Goal: Task Accomplishment & Management: Manage account settings

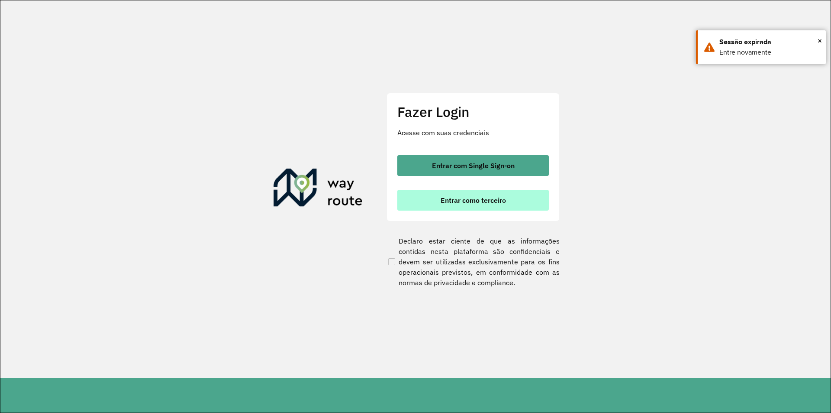
click at [485, 202] on span "Entrar como terceiro" at bounding box center [473, 200] width 65 height 7
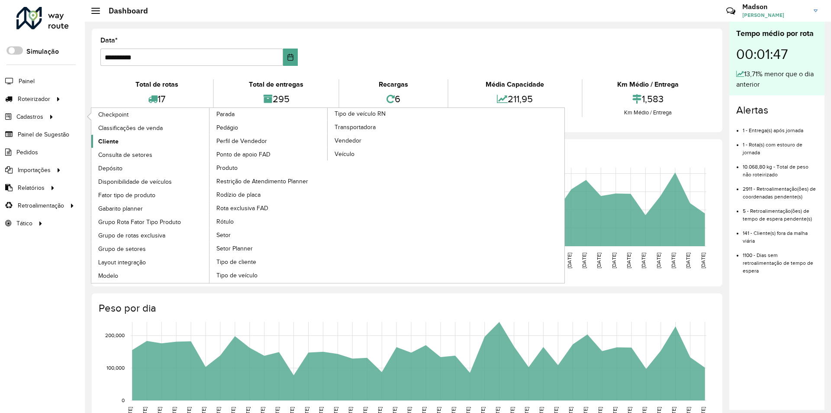
click at [109, 138] on span "Cliente" at bounding box center [108, 141] width 20 height 9
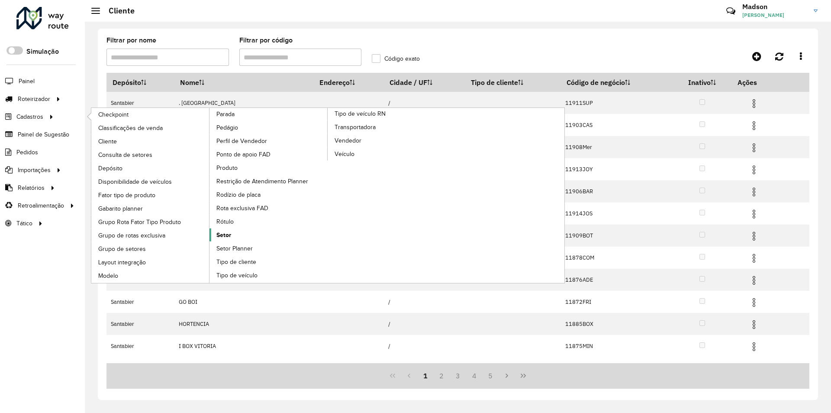
click at [228, 236] on span "Setor" at bounding box center [224, 234] width 15 height 9
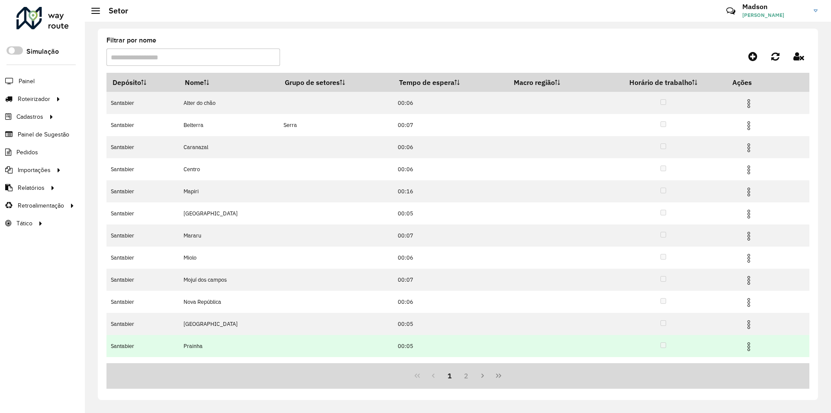
click at [751, 345] on img at bounding box center [749, 346] width 10 height 10
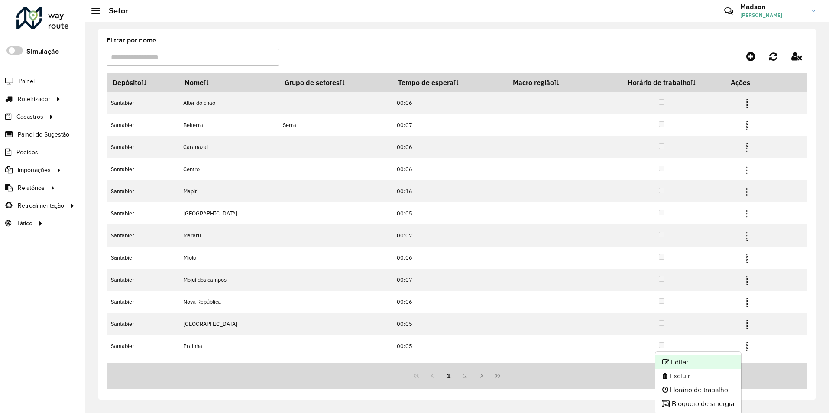
click at [677, 363] on li "Editar" at bounding box center [698, 362] width 86 height 14
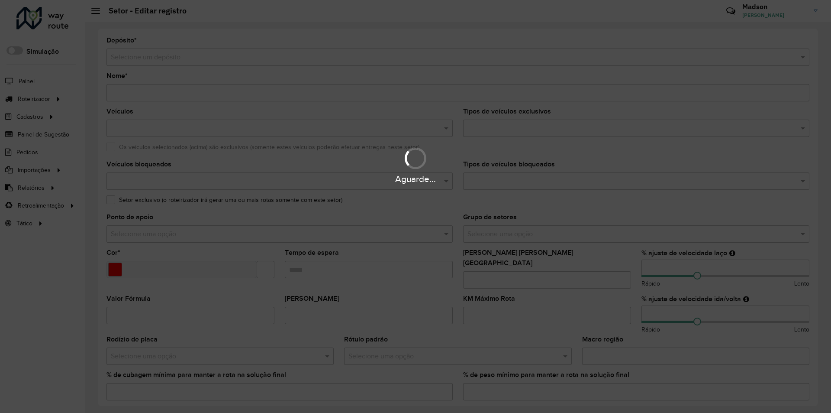
type input "*******"
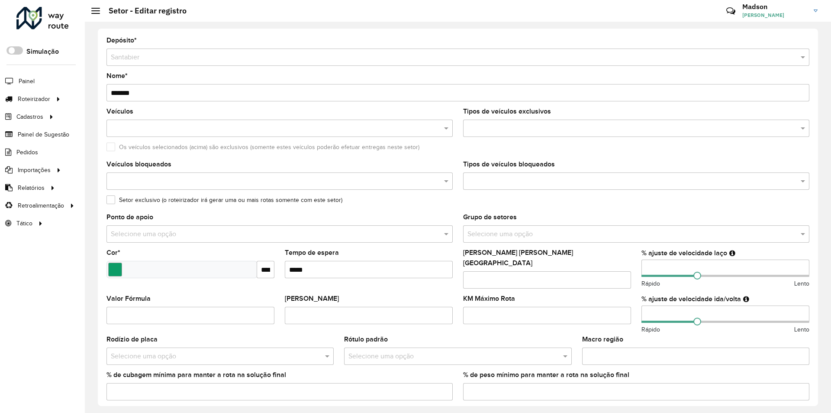
click at [320, 272] on input "Tempo de espera" at bounding box center [369, 269] width 168 height 17
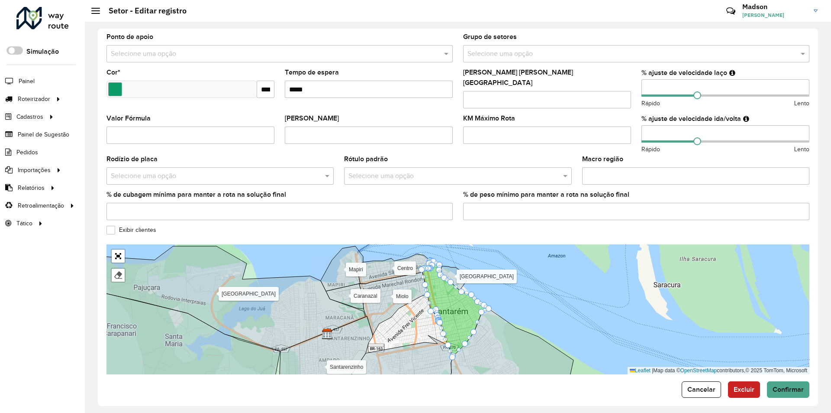
scroll to position [182, 0]
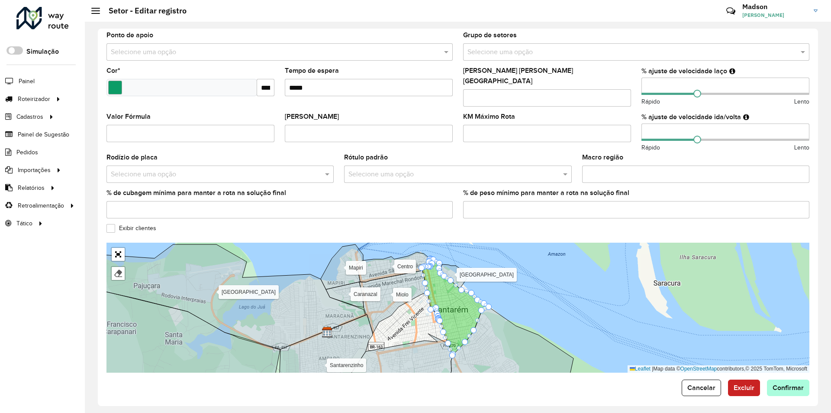
type input "*****"
click at [788, 384] on span "Confirmar" at bounding box center [788, 387] width 31 height 7
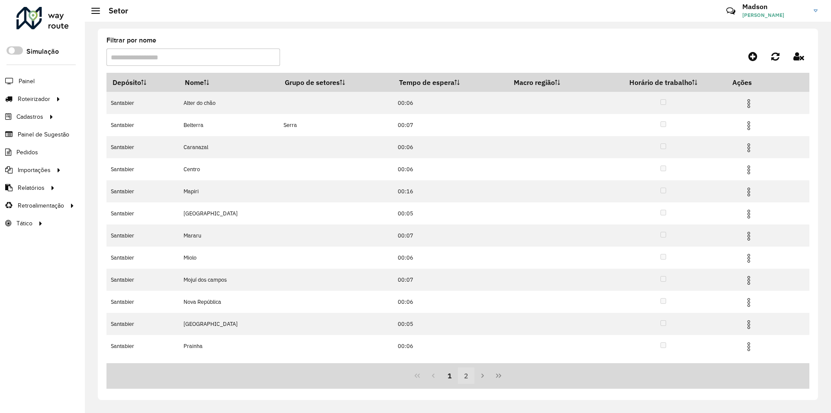
click at [468, 375] on button "2" at bounding box center [466, 375] width 16 height 16
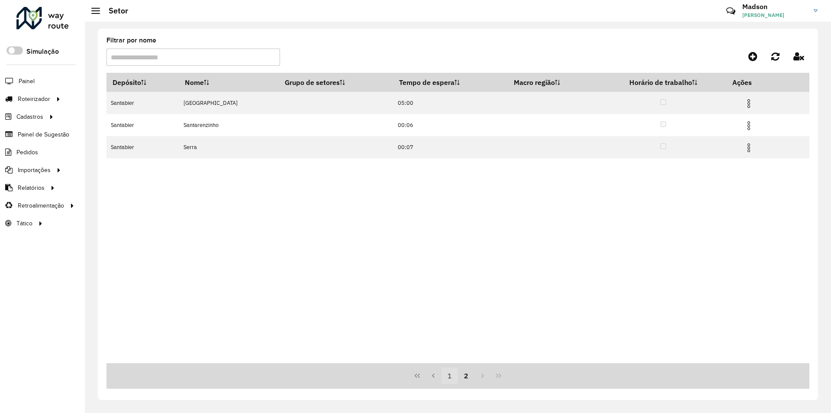
click at [451, 375] on button "1" at bounding box center [450, 375] width 16 height 16
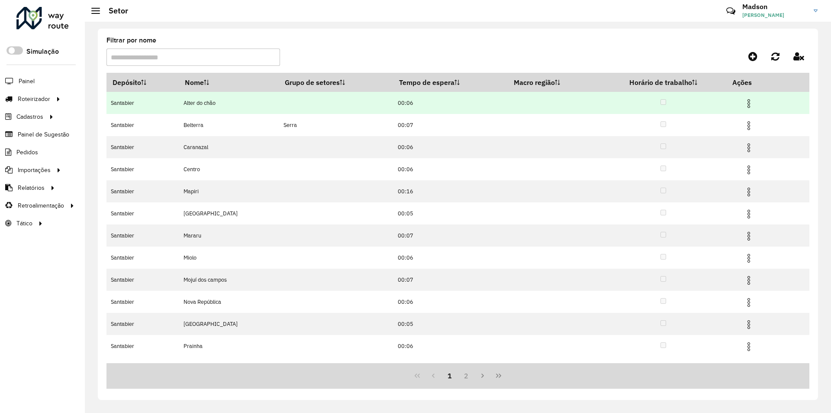
click at [749, 103] on img at bounding box center [749, 103] width 10 height 10
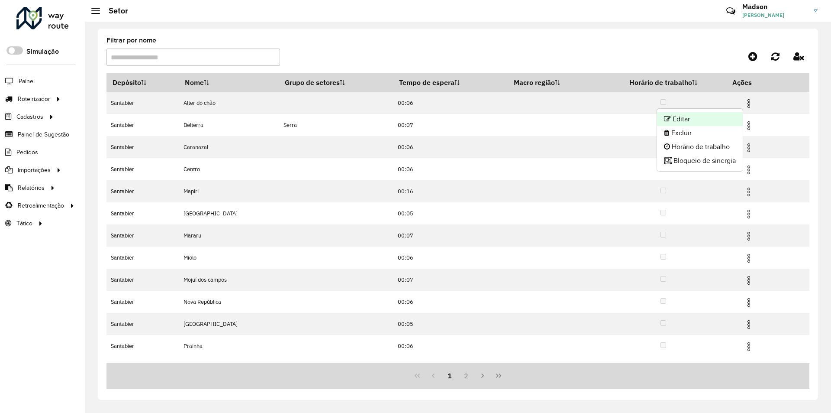
click at [698, 114] on li "Editar" at bounding box center [700, 119] width 86 height 14
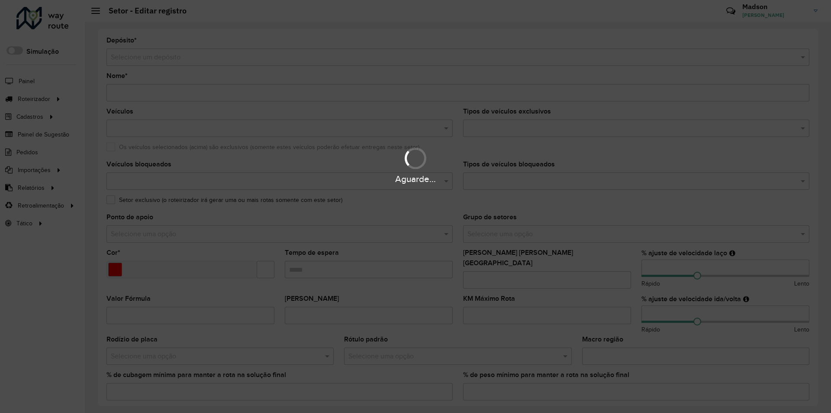
type input "**********"
type input "*******"
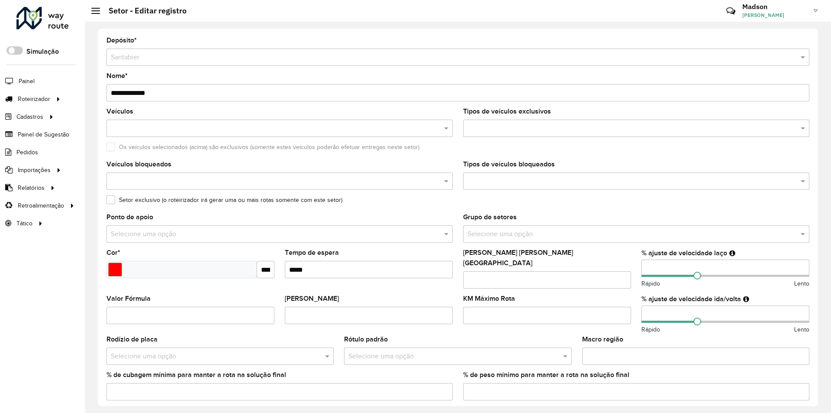
click at [317, 268] on input "Tempo de espera" at bounding box center [369, 269] width 168 height 17
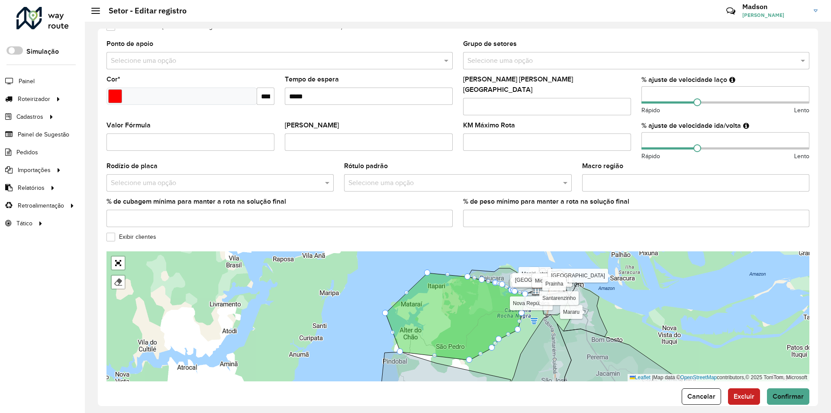
scroll to position [182, 0]
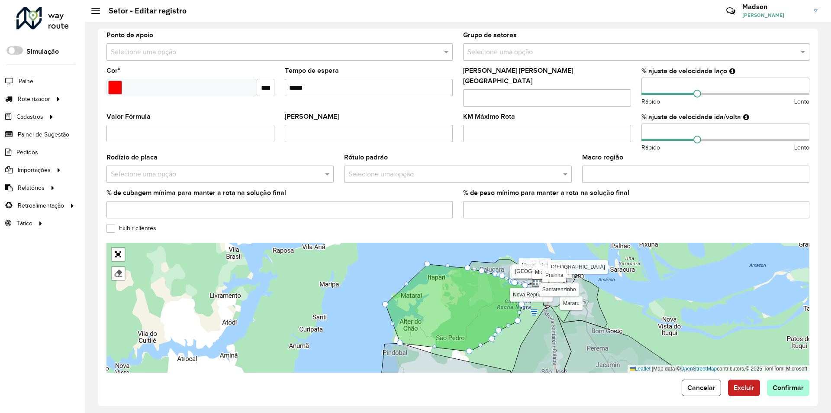
type input "*****"
click at [783, 384] on span "Confirmar" at bounding box center [788, 387] width 31 height 7
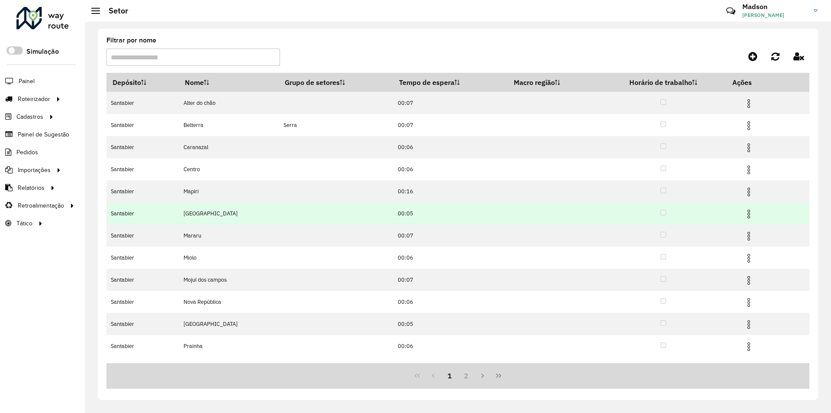
click at [750, 212] on img at bounding box center [749, 214] width 10 height 10
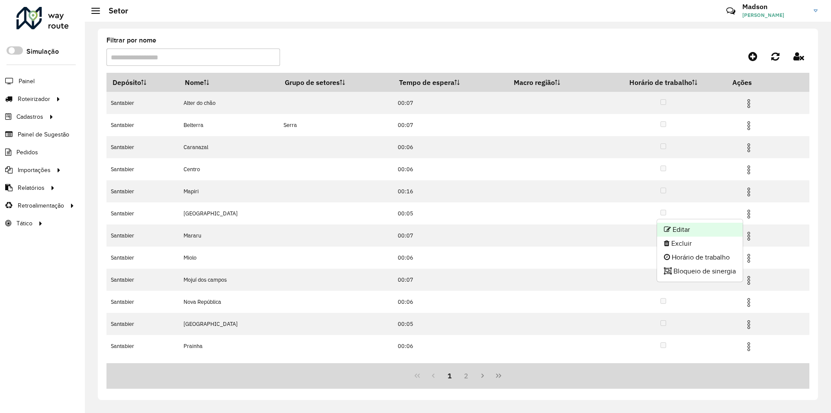
click at [687, 227] on li "Editar" at bounding box center [700, 230] width 86 height 14
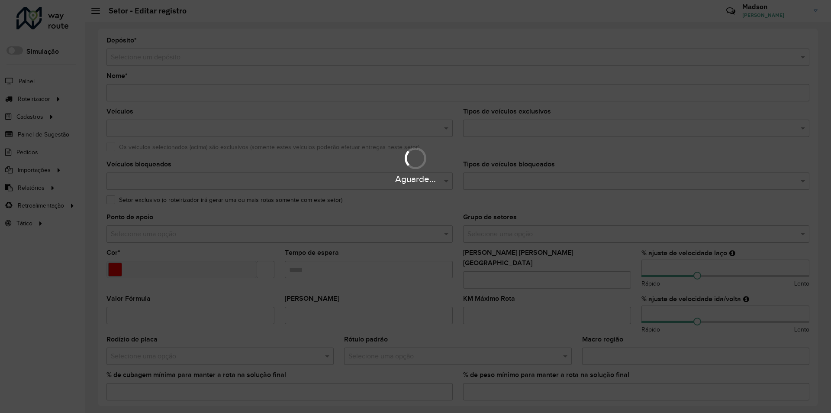
type input "********"
type input "*******"
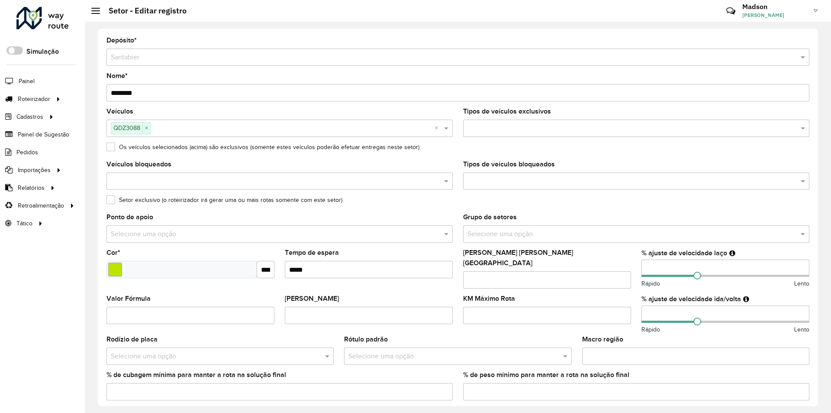
click at [316, 268] on input "Tempo de espera" at bounding box center [369, 269] width 168 height 17
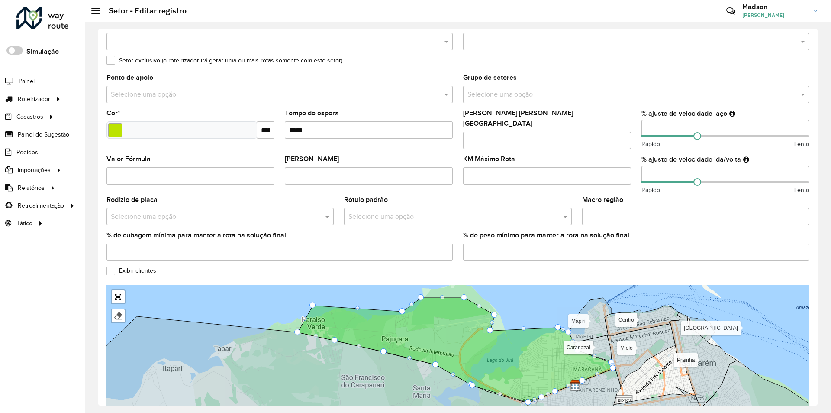
scroll to position [182, 0]
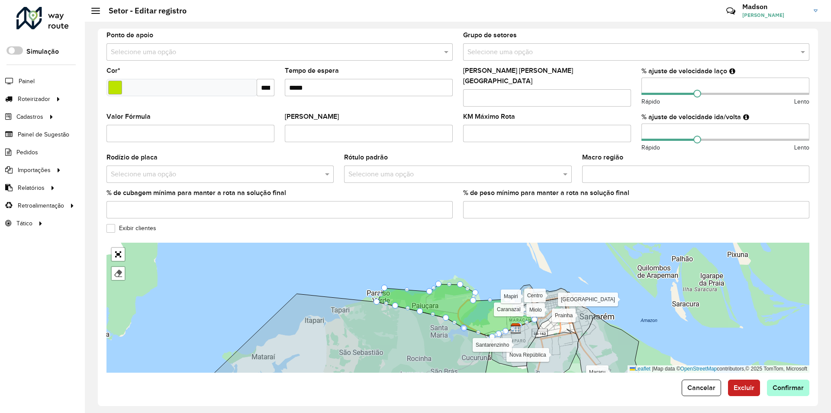
type input "*****"
click at [786, 384] on span "Confirmar" at bounding box center [788, 387] width 31 height 7
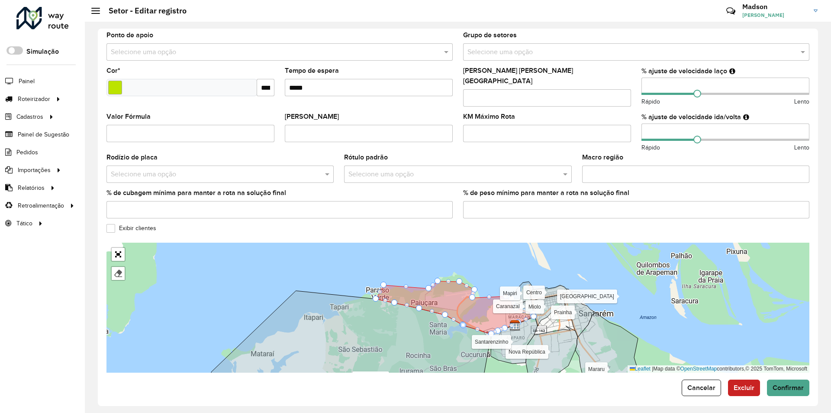
click at [479, 258] on div "Alter do chão Belterra Caranazal Centro Mapiri Mararu [GEOGRAPHIC_DATA] [GEOGRA…" at bounding box center [458, 308] width 703 height 130
click at [441, 335] on icon at bounding box center [351, 338] width 280 height 95
drag, startPoint x: 385, startPoint y: 280, endPoint x: 419, endPoint y: 284, distance: 34.4
click at [377, 295] on div at bounding box center [376, 298] width 6 height 6
click at [781, 384] on span "Confirmar" at bounding box center [788, 387] width 31 height 7
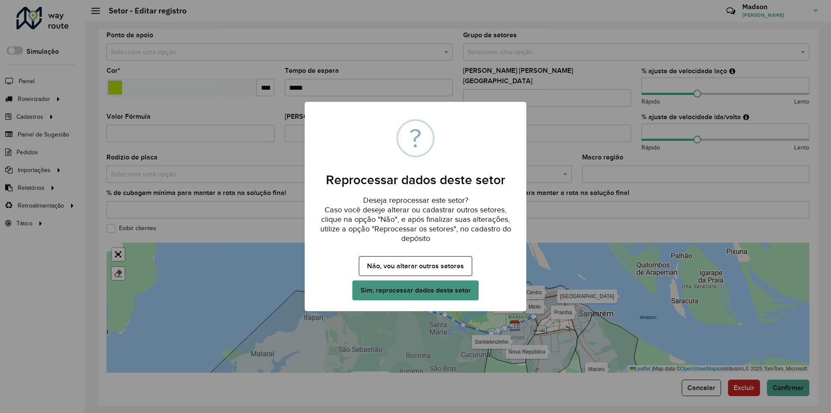
click at [409, 288] on button "Sim, reprocessar dados deste setor" at bounding box center [416, 290] width 126 height 20
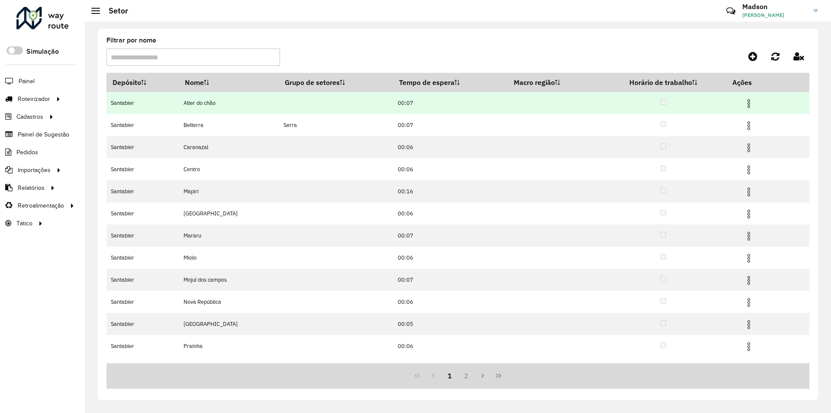
click at [748, 103] on img at bounding box center [749, 103] width 10 height 10
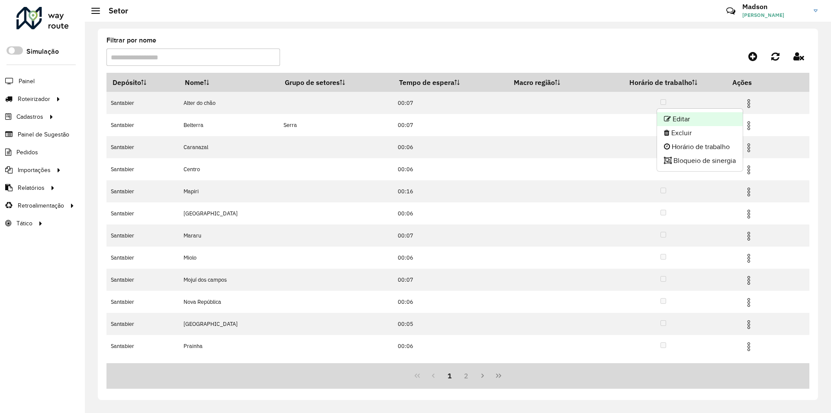
click at [688, 119] on li "Editar" at bounding box center [700, 119] width 86 height 14
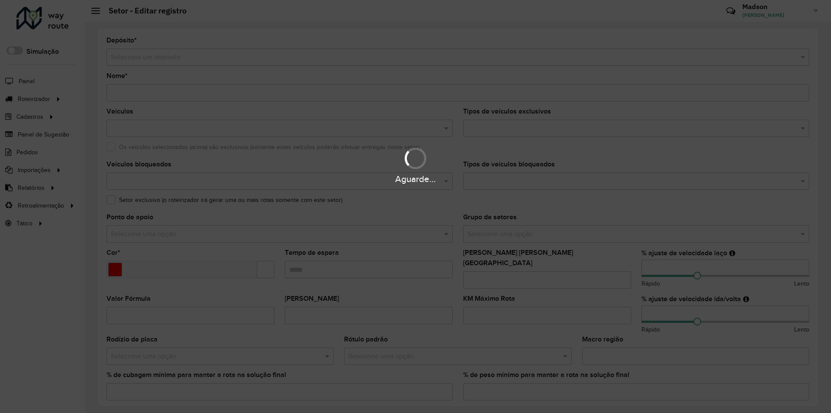
type input "**********"
type input "*******"
type input "*****"
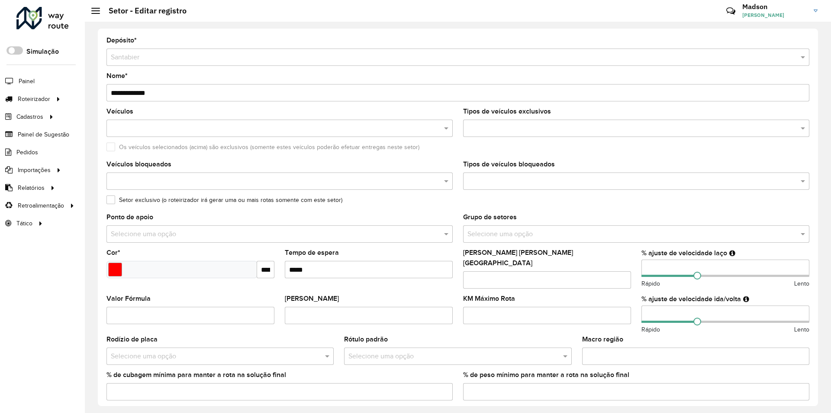
click at [479, 271] on input "[PERSON_NAME] [PERSON_NAME][GEOGRAPHIC_DATA]" at bounding box center [547, 279] width 168 height 17
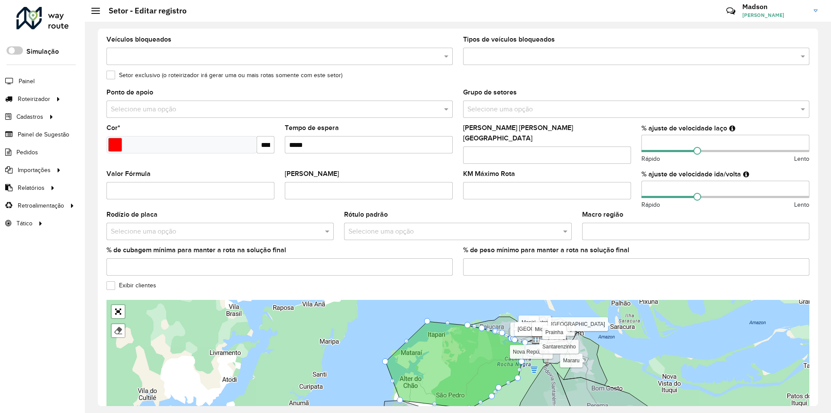
scroll to position [130, 0]
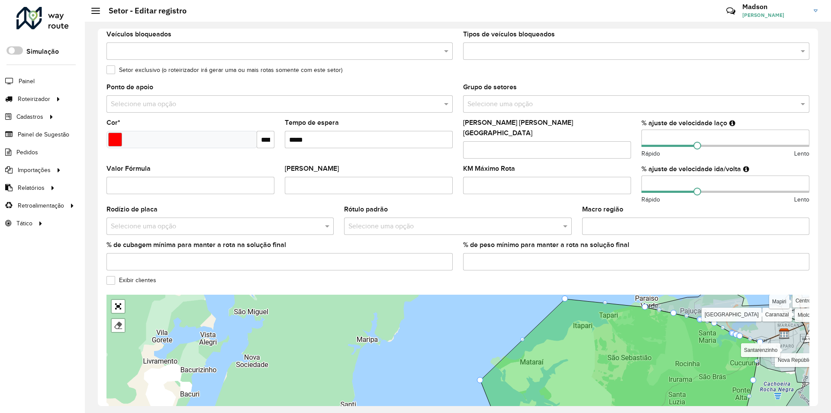
click at [266, 182] on input "**" at bounding box center [191, 185] width 168 height 17
type input "*"
click at [266, 178] on input "*" at bounding box center [191, 185] width 168 height 17
click at [307, 180] on input "[PERSON_NAME]" at bounding box center [369, 185] width 168 height 17
click at [444, 183] on input "**" at bounding box center [369, 185] width 168 height 17
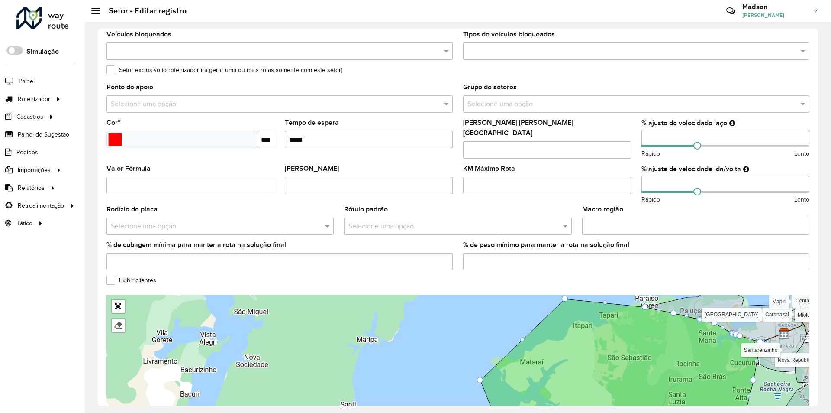
type input "*"
click at [443, 178] on input "*" at bounding box center [369, 185] width 168 height 17
click at [374, 117] on formly-field "Ponto de apoio Selecione uma opção" at bounding box center [279, 102] width 357 height 36
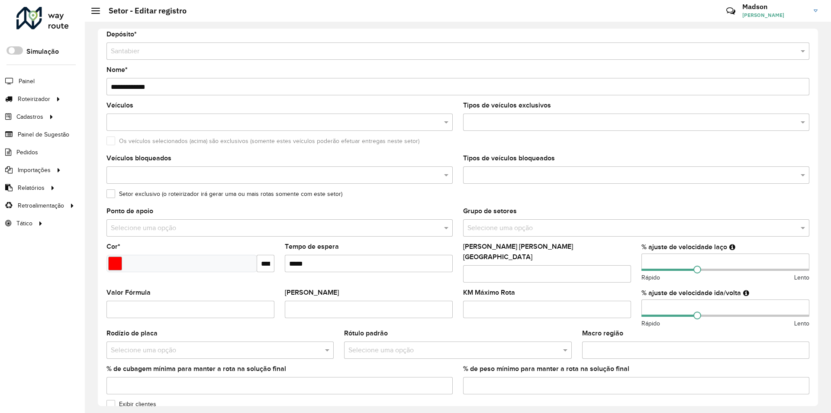
scroll to position [0, 0]
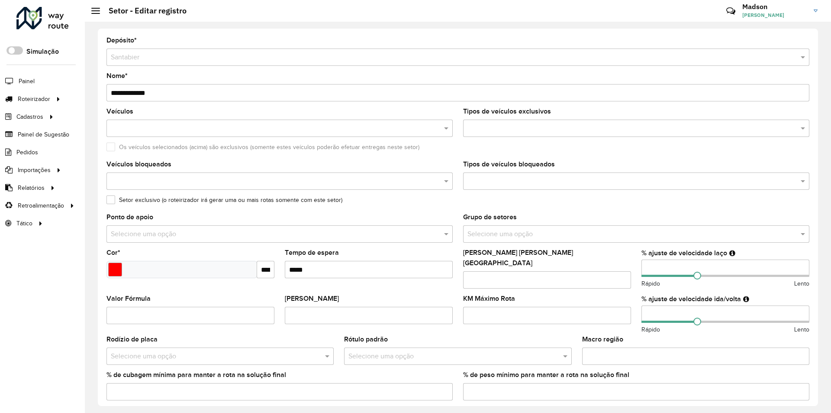
click at [621, 311] on input "**" at bounding box center [547, 315] width 168 height 17
type input "*"
click at [621, 307] on input "*" at bounding box center [547, 315] width 168 height 17
click at [420, 288] on formly-field "Tempo de espera" at bounding box center [369, 272] width 178 height 46
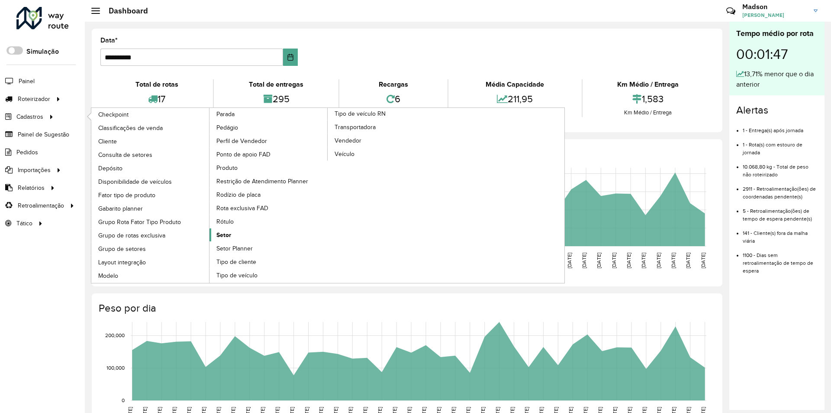
click at [229, 231] on span "Setor" at bounding box center [224, 234] width 15 height 9
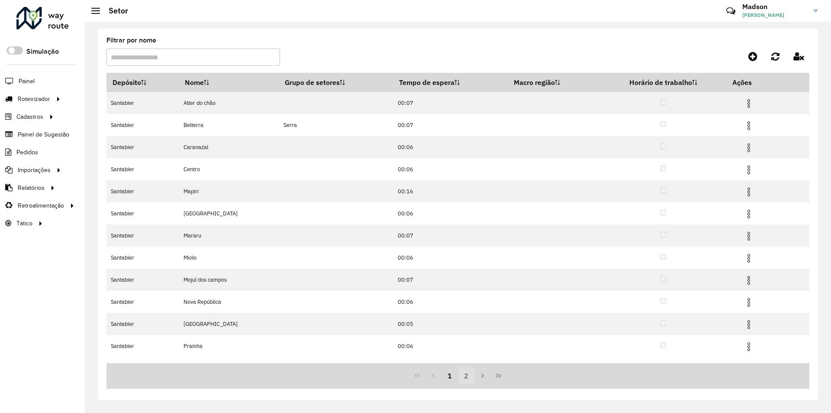
click at [466, 376] on button "2" at bounding box center [466, 375] width 16 height 16
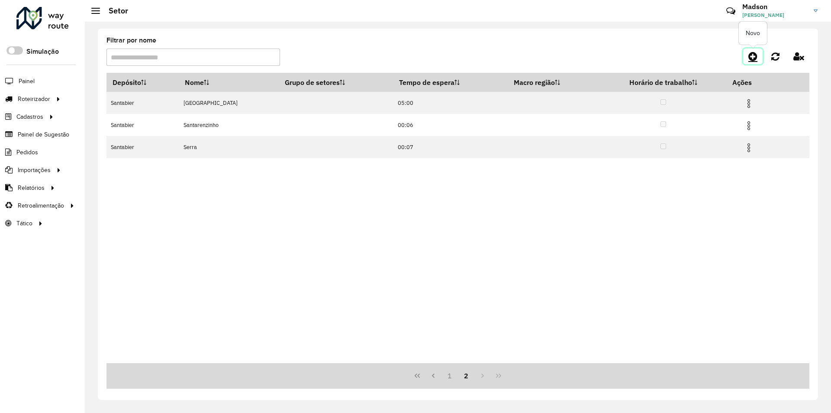
click at [754, 55] on icon at bounding box center [753, 56] width 9 height 10
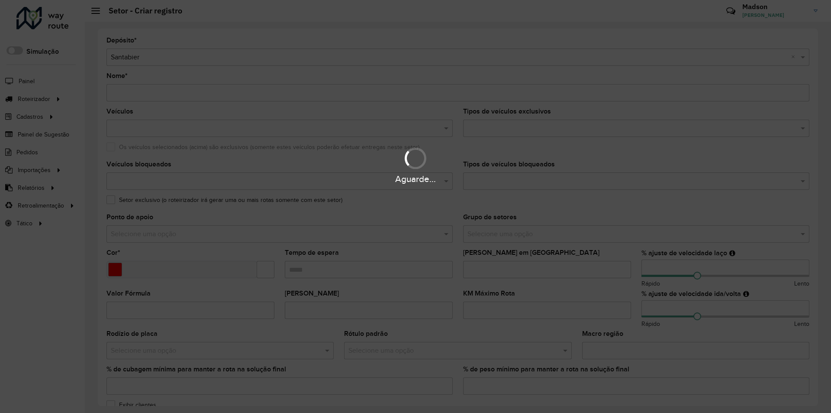
click at [130, 125] on div "Aguarde..." at bounding box center [415, 206] width 831 height 413
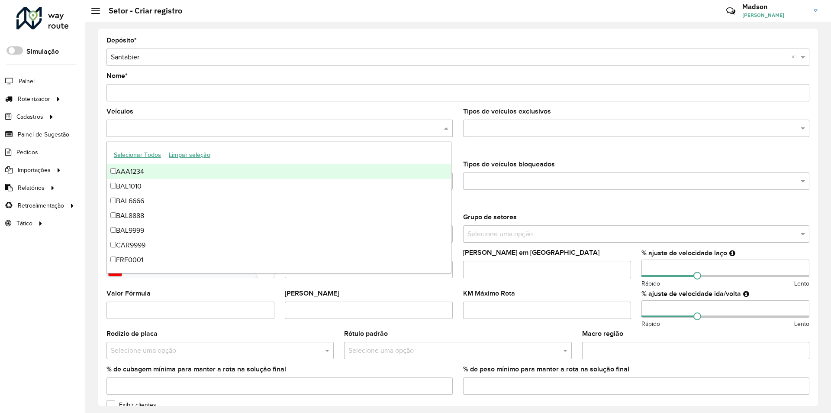
click at [124, 127] on input "text" at bounding box center [275, 128] width 333 height 10
click at [125, 127] on input "text" at bounding box center [275, 128] width 333 height 10
click at [459, 145] on div "Os veículos selecionados (acima) são exclusivos (somente estes veículos poderão…" at bounding box center [458, 149] width 703 height 10
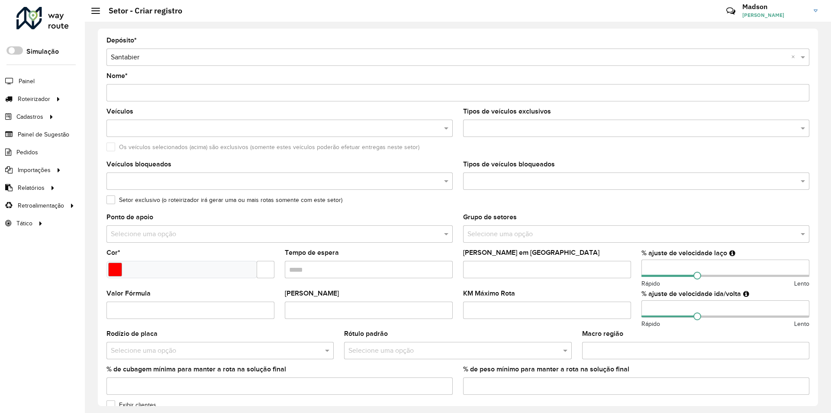
click at [133, 92] on input "Nome *" at bounding box center [458, 92] width 703 height 17
type input "********"
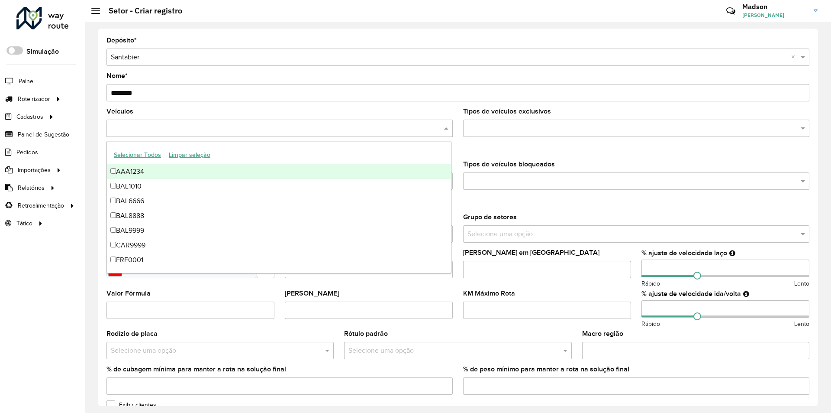
click at [151, 122] on div at bounding box center [280, 128] width 346 height 17
click at [178, 95] on input "********" at bounding box center [458, 92] width 703 height 17
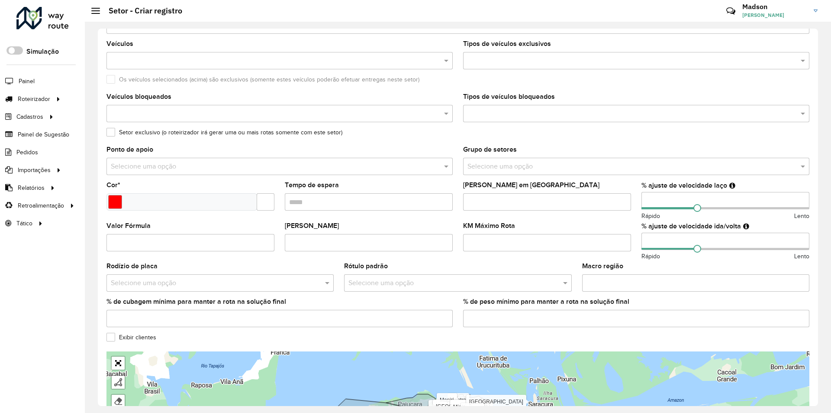
scroll to position [87, 0]
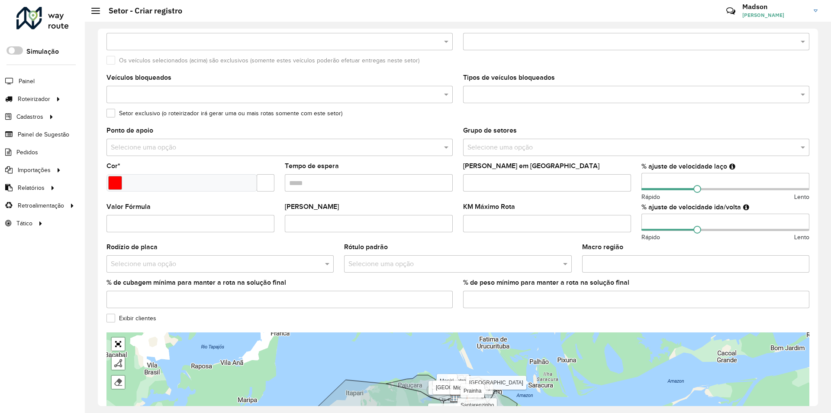
click at [323, 183] on input "Tempo de espera" at bounding box center [369, 182] width 168 height 17
type input "*****"
click at [119, 181] on input "Select a color" at bounding box center [115, 183] width 14 height 14
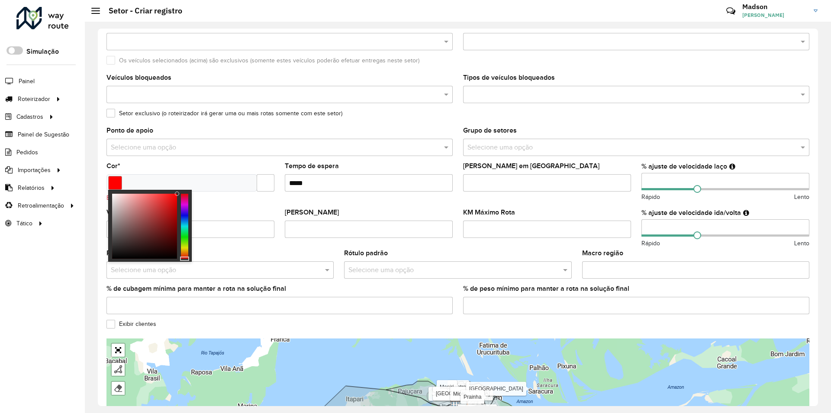
type input "*******"
click at [185, 215] on div at bounding box center [184, 226] width 7 height 65
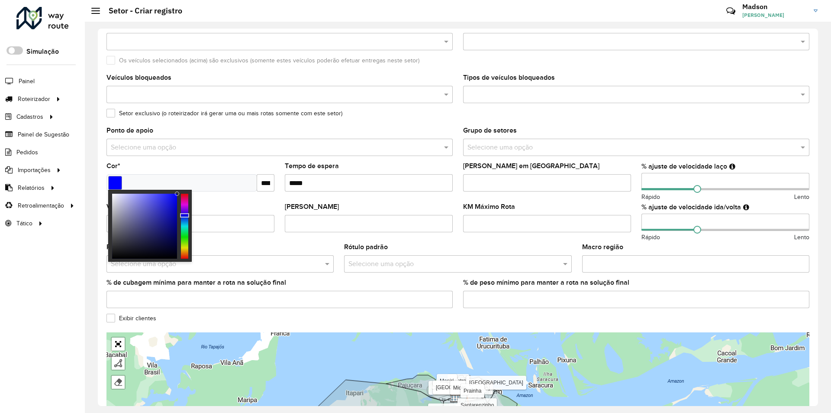
click at [281, 204] on formly-field "[PERSON_NAME]" at bounding box center [369, 224] width 178 height 41
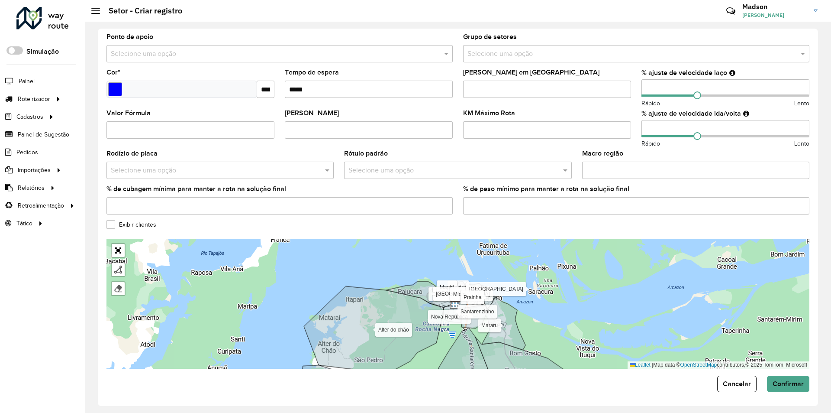
scroll to position [182, 0]
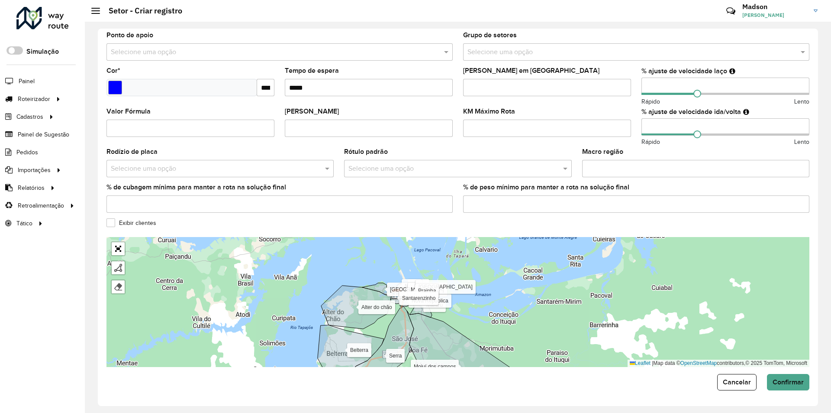
drag, startPoint x: 329, startPoint y: 297, endPoint x: 311, endPoint y: 292, distance: 19.3
click at [311, 292] on div "Alter do chão Belterra Caranazal Centro Mapiri Maracanã Mararu Miolo Mojuí dos …" at bounding box center [458, 302] width 703 height 130
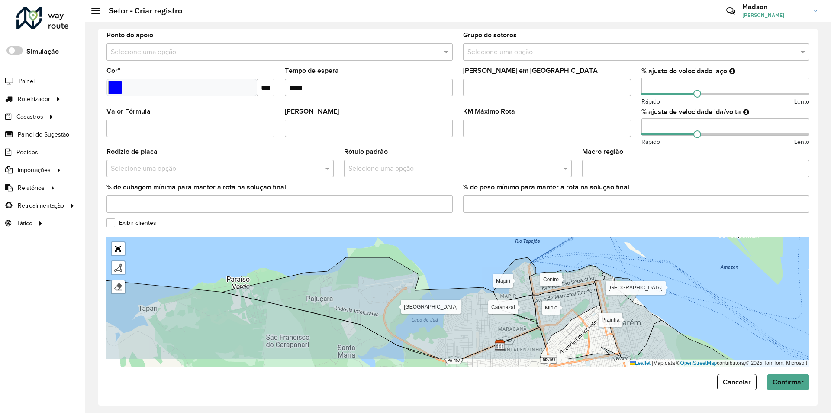
drag, startPoint x: 437, startPoint y: 285, endPoint x: 455, endPoint y: 264, distance: 27.7
click at [455, 264] on div "Alter do chão Belterra Caranazal Centro Mapiri Maracanã Mararu Miolo Mojuí dos …" at bounding box center [458, 302] width 703 height 130
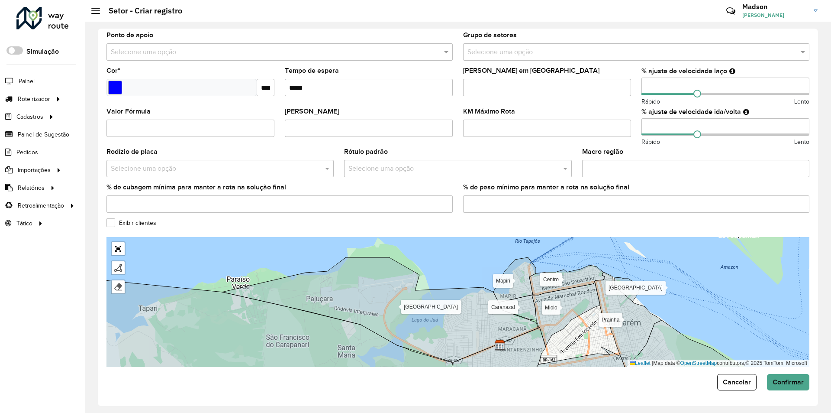
click at [357, 282] on icon at bounding box center [381, 309] width 316 height 105
click at [375, 292] on icon at bounding box center [381, 309] width 316 height 105
click at [479, 322] on icon at bounding box center [381, 309] width 316 height 105
click at [472, 263] on div "Alter do chão Belterra Caranazal Centro Mapiri Maracanã Mararu Miolo Mojuí dos …" at bounding box center [458, 302] width 703 height 130
click at [454, 328] on icon at bounding box center [381, 309] width 316 height 105
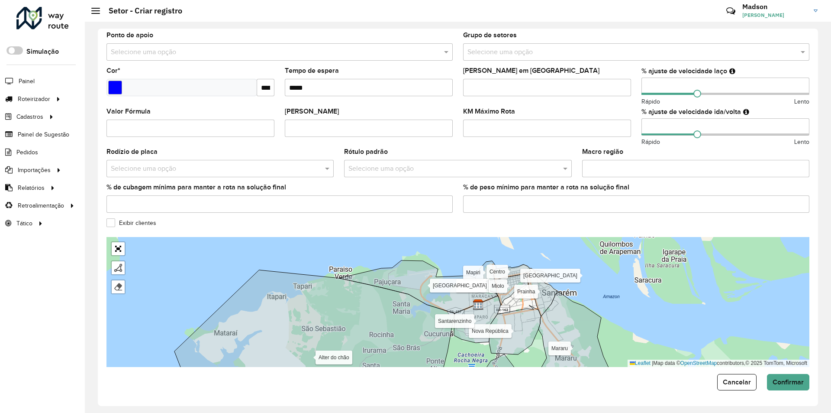
click at [420, 280] on icon at bounding box center [419, 286] width 158 height 53
click at [418, 277] on icon at bounding box center [419, 286] width 158 height 53
click at [434, 275] on icon at bounding box center [419, 286] width 158 height 53
click at [118, 268] on div at bounding box center [118, 267] width 9 height 9
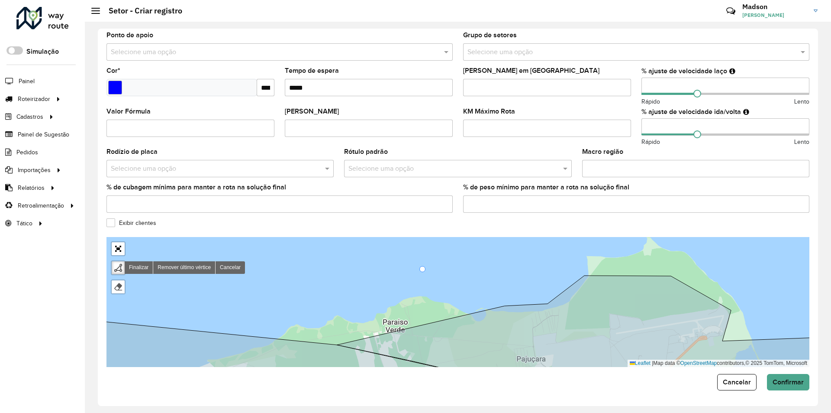
drag, startPoint x: 446, startPoint y: 246, endPoint x: 423, endPoint y: 269, distance: 32.2
click at [423, 269] on div "Alter do chão Belterra Caranazal Centro Mapiri Maracanã Mararu Miolo Mojuí dos …" at bounding box center [458, 302] width 703 height 130
click at [381, 328] on div "Alter do chão Belterra Caranazal Centro Mapiri Maracanã Mararu Miolo Mojuí dos …" at bounding box center [458, 302] width 703 height 130
click at [449, 317] on div "Alter do chão Belterra Caranazal Centro Mapiri Maracanã Mararu Miolo Mojuí dos …" at bounding box center [458, 302] width 703 height 130
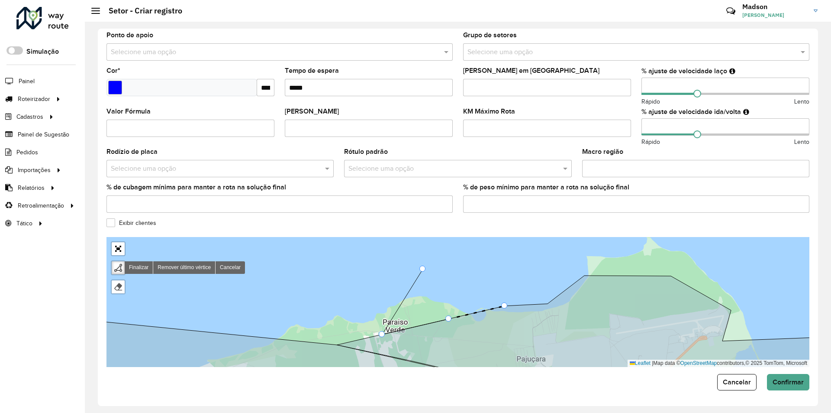
click at [502, 300] on div "Alter do chão Belterra Caranazal Centro Mapiri Maracanã Mararu Miolo Mojuí dos …" at bounding box center [458, 302] width 703 height 130
click at [506, 279] on icon at bounding box center [505, 292] width 1 height 26
click at [478, 265] on div "Alter do chão Belterra Caranazal Centro Mapiri Maracanã Mararu Miolo Mojuí dos …" at bounding box center [458, 302] width 703 height 130
click at [426, 266] on div "Alter do chão Belterra Caranazal Centro Mapiri Maracanã Mararu Miolo Mojuí dos …" at bounding box center [458, 302] width 703 height 130
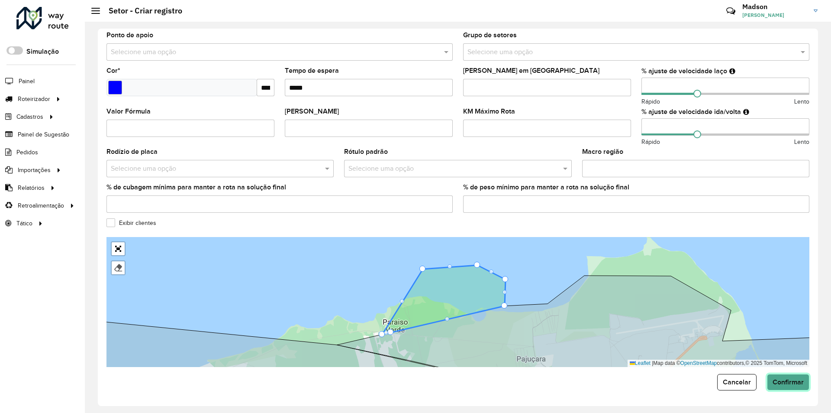
click at [780, 375] on button "Confirmar" at bounding box center [788, 382] width 42 height 16
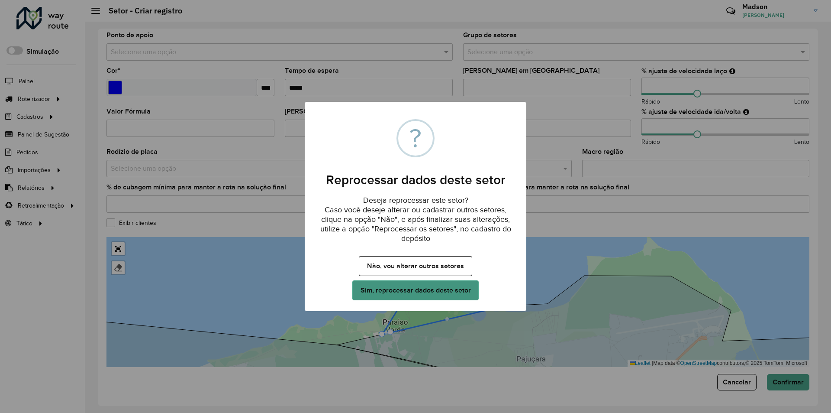
click at [456, 287] on button "Sim, reprocessar dados deste setor" at bounding box center [416, 290] width 126 height 20
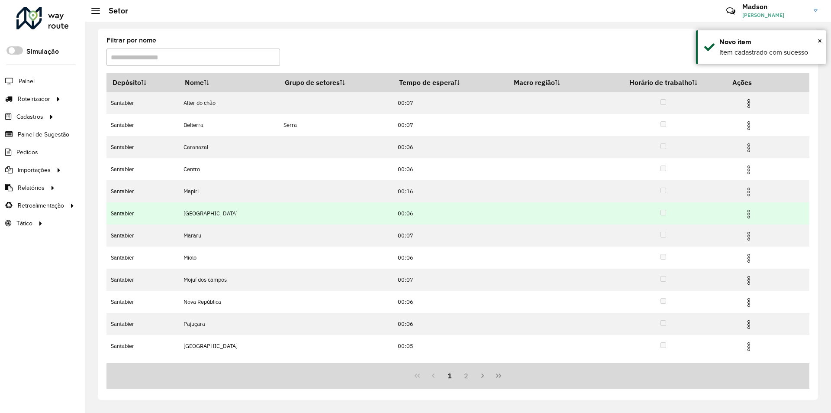
click at [746, 218] on img at bounding box center [749, 214] width 10 height 10
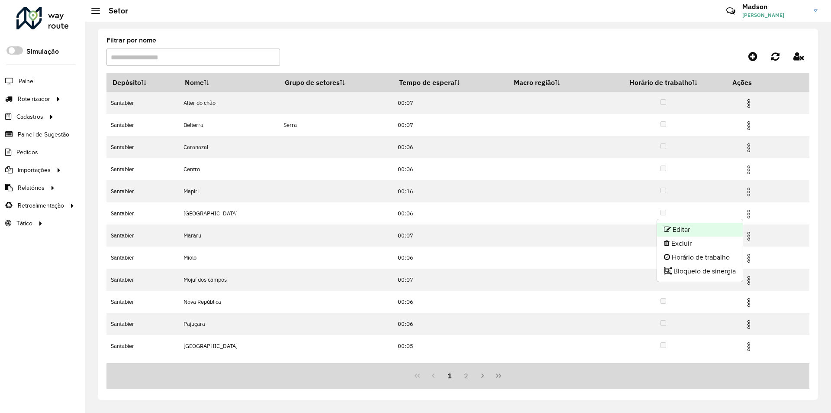
click at [706, 231] on li "Editar" at bounding box center [700, 230] width 86 height 14
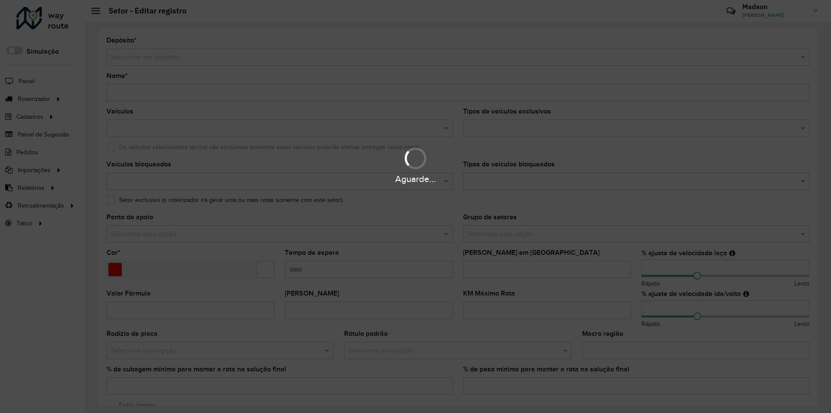
type input "********"
type input "*******"
type input "*****"
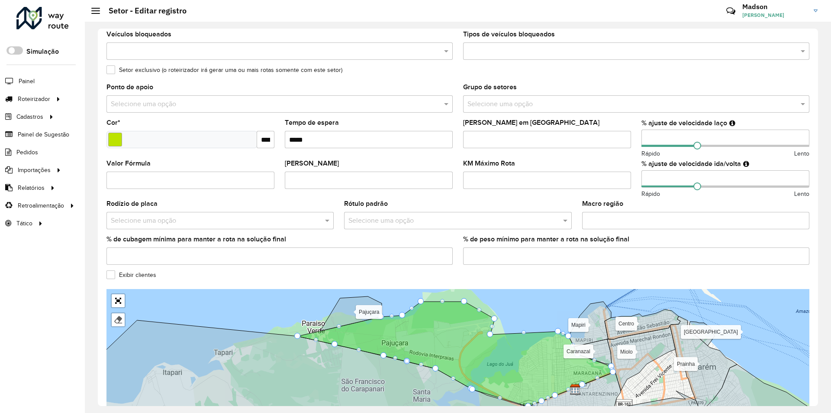
scroll to position [143, 0]
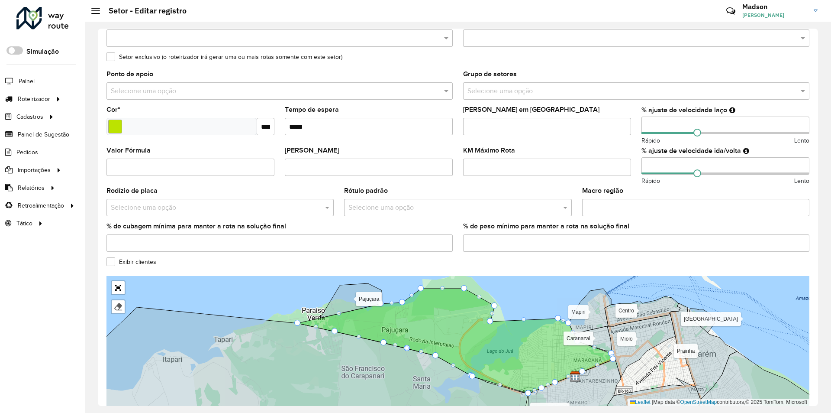
click at [107, 276] on div "Alter do chão Belterra Caranazal Centro Mapiri Mararu Miolo Mojuí dos campos No…" at bounding box center [107, 276] width 0 height 0
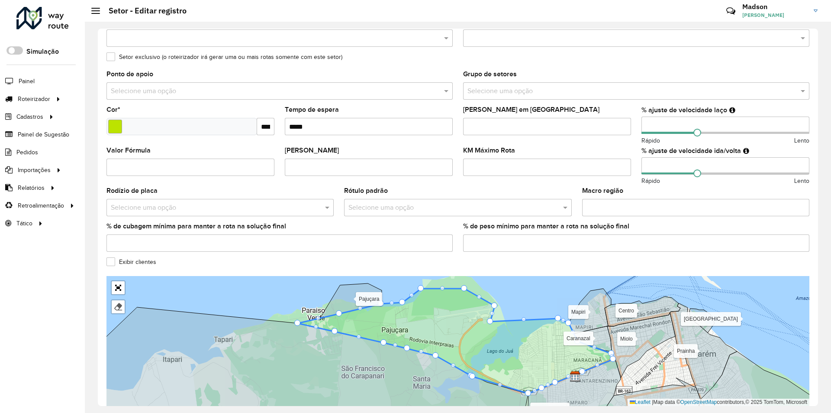
drag, startPoint x: 339, startPoint y: 311, endPoint x: 380, endPoint y: 314, distance: 40.8
drag, startPoint x: 298, startPoint y: 324, endPoint x: 401, endPoint y: 322, distance: 103.5
drag, startPoint x: 380, startPoint y: 304, endPoint x: 413, endPoint y: 306, distance: 33.0
drag, startPoint x: 339, startPoint y: 314, endPoint x: 410, endPoint y: 314, distance: 71.0
drag, startPoint x: 335, startPoint y: 333, endPoint x: 397, endPoint y: 343, distance: 62.8
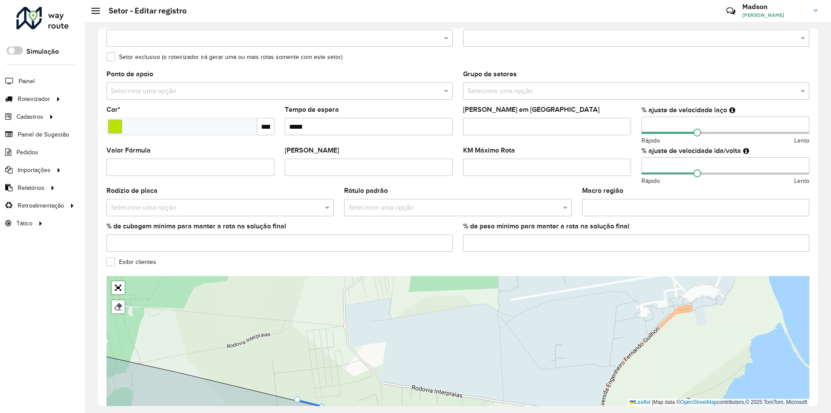
drag, startPoint x: 434, startPoint y: 303, endPoint x: 446, endPoint y: 351, distance: 49.3
click at [446, 351] on div "Alter do chão Belterra Caranazal Centro Mapiri Mararu Miolo Mojuí dos campos No…" at bounding box center [458, 341] width 703 height 130
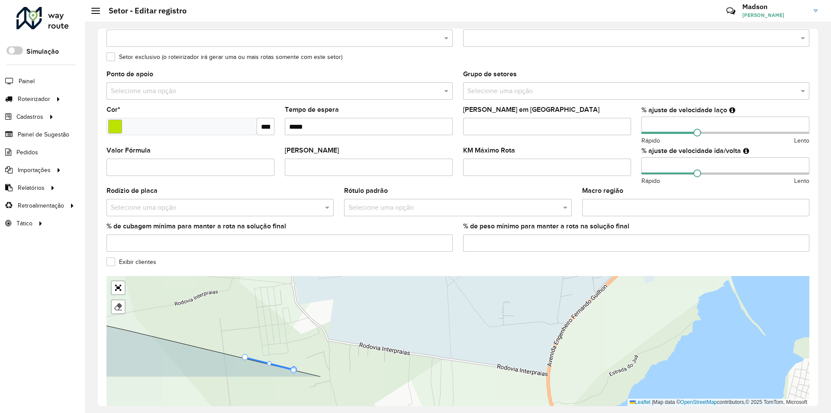
drag, startPoint x: 547, startPoint y: 336, endPoint x: 495, endPoint y: 293, distance: 67.4
click at [495, 293] on div "Alter do chão Belterra Caranazal Centro Mapiri Mararu Miolo Mojuí dos campos No…" at bounding box center [458, 341] width 703 height 130
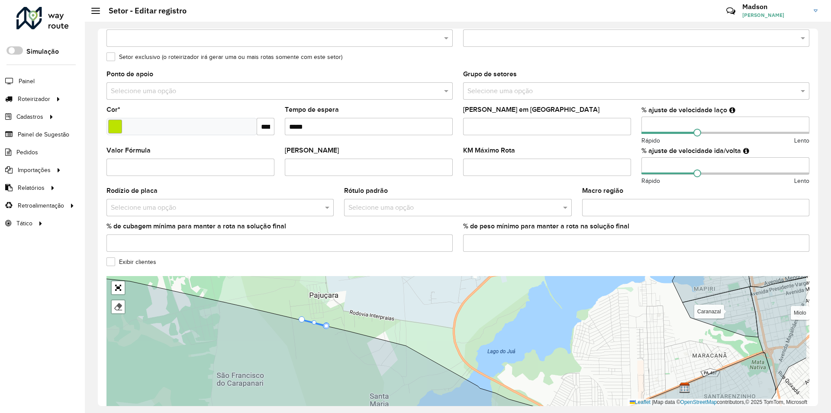
drag, startPoint x: 518, startPoint y: 305, endPoint x: 464, endPoint y: 309, distance: 54.7
click at [451, 302] on div "Alter do chão Belterra Caranazal Centro Mapiri Mararu Miolo Mojuí dos campos No…" at bounding box center [458, 341] width 703 height 130
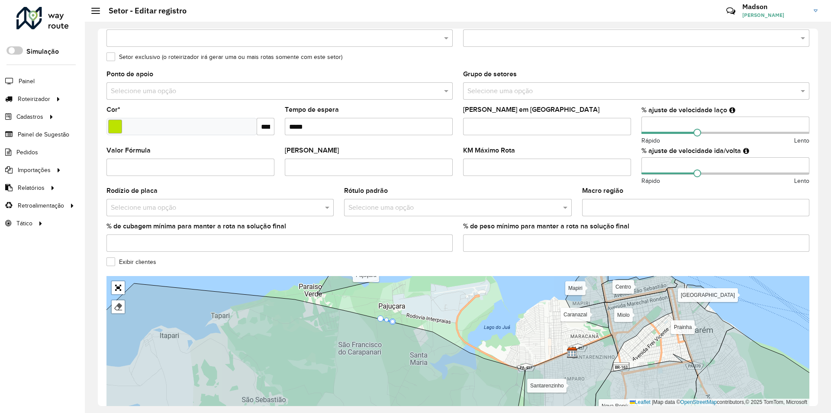
click at [495, 314] on div "Alter do chão Belterra Caranazal Centro Mapiri Mararu Miolo Mojuí dos campos No…" at bounding box center [458, 341] width 703 height 130
drag, startPoint x: 393, startPoint y: 322, endPoint x: 471, endPoint y: 319, distance: 78.0
drag, startPoint x: 393, startPoint y: 322, endPoint x: 474, endPoint y: 314, distance: 81.0
click at [395, 323] on div at bounding box center [393, 322] width 6 height 6
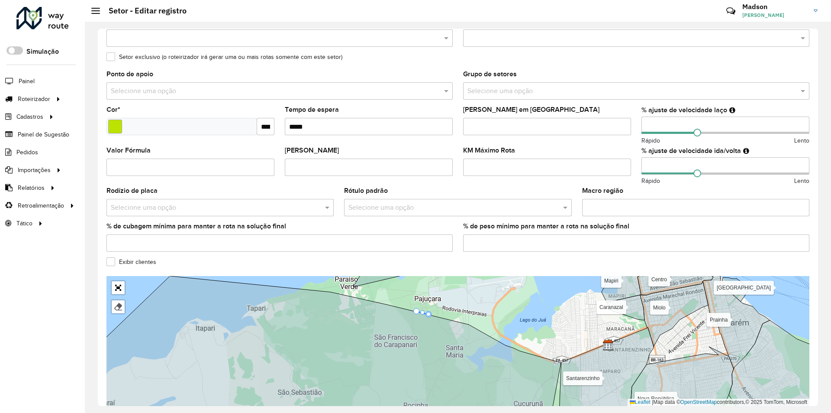
drag, startPoint x: 389, startPoint y: 321, endPoint x: 416, endPoint y: 324, distance: 27.0
click at [417, 314] on icon at bounding box center [423, 312] width 12 height 3
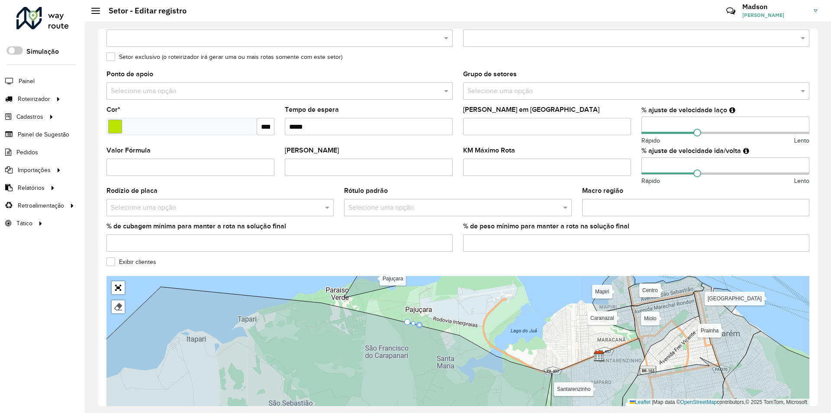
drag, startPoint x: 413, startPoint y: 323, endPoint x: 450, endPoint y: 306, distance: 40.1
drag, startPoint x: 408, startPoint y: 322, endPoint x: 588, endPoint y: 302, distance: 181.3
drag, startPoint x: 421, startPoint y: 325, endPoint x: 548, endPoint y: 307, distance: 128.6
click at [420, 324] on div at bounding box center [419, 325] width 4 height 4
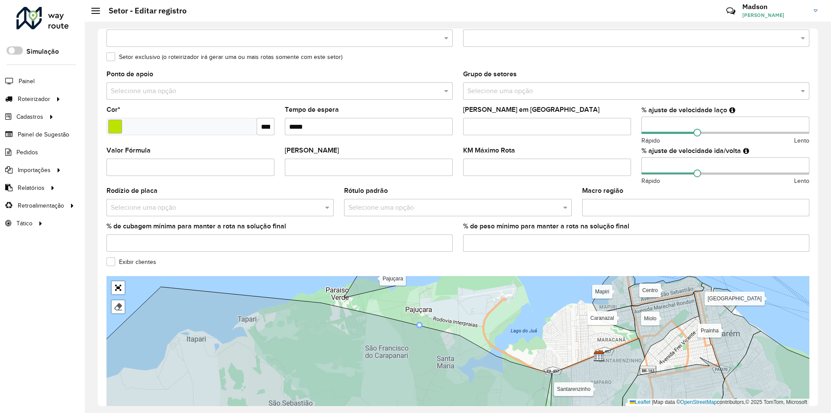
drag, startPoint x: 420, startPoint y: 324, endPoint x: 474, endPoint y: 321, distance: 53.8
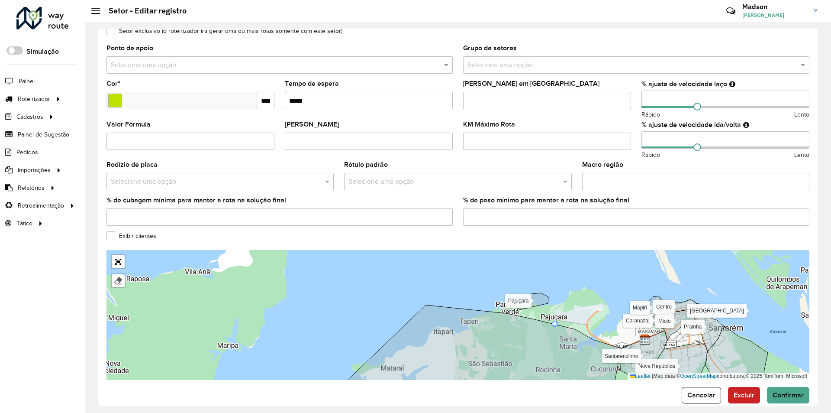
scroll to position [182, 0]
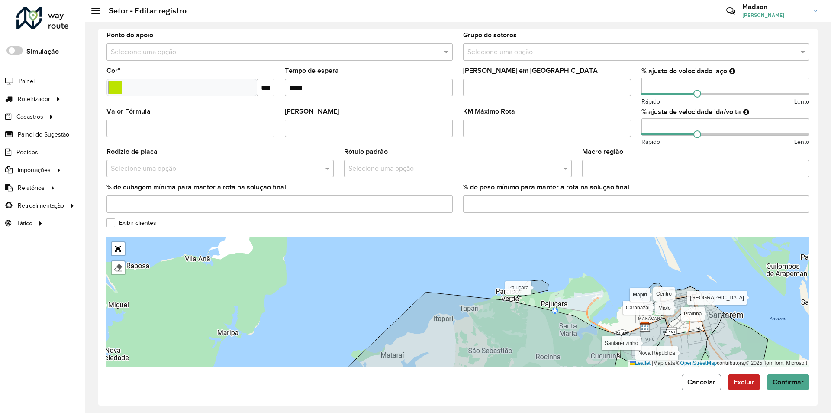
click at [704, 387] on button "Cancelar" at bounding box center [701, 382] width 39 height 16
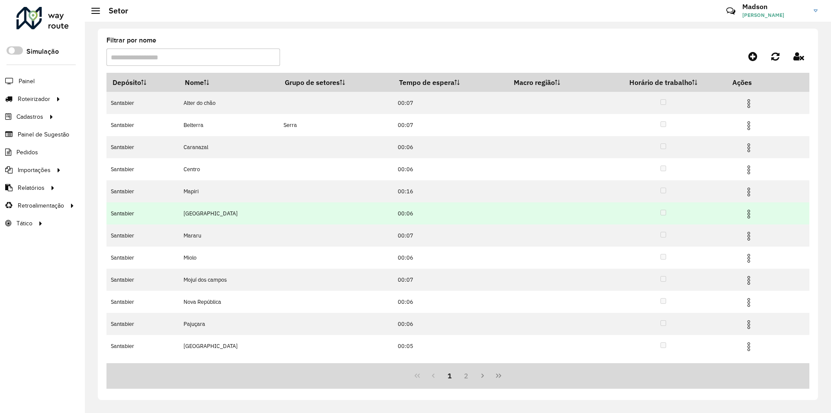
click at [753, 213] on img at bounding box center [749, 214] width 10 height 10
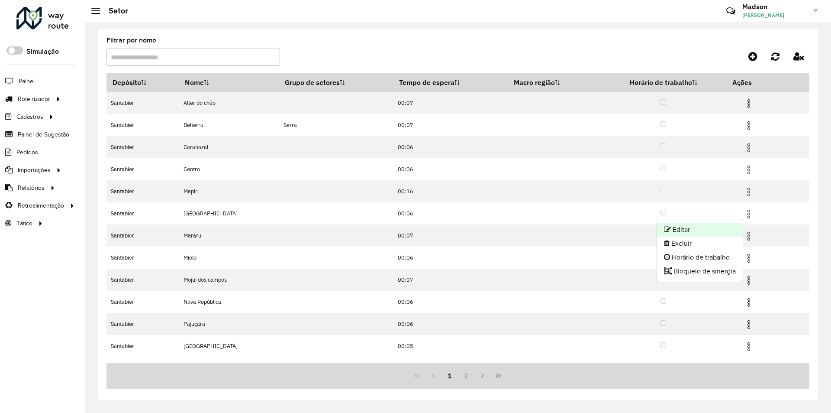
click at [686, 232] on li "Editar" at bounding box center [700, 230] width 86 height 14
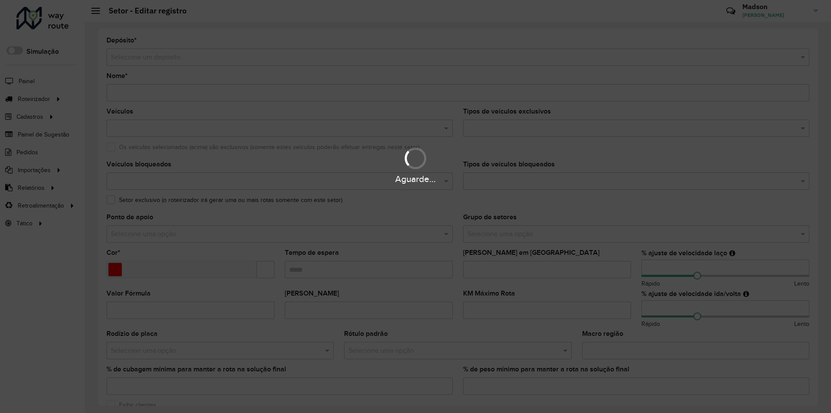
type input "********"
type input "*******"
type input "*****"
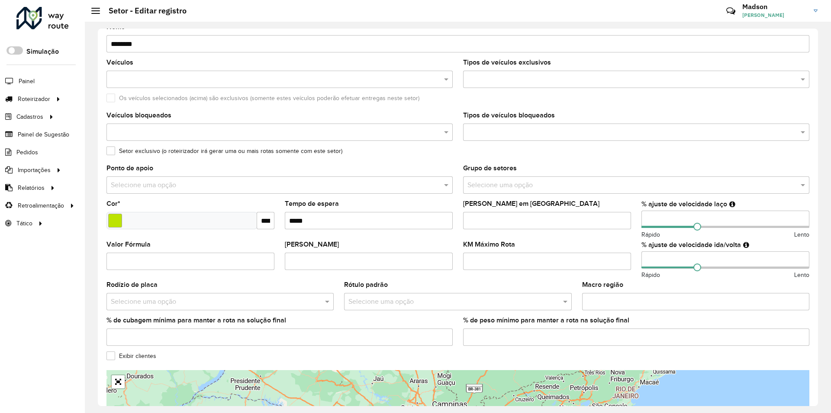
scroll to position [173, 0]
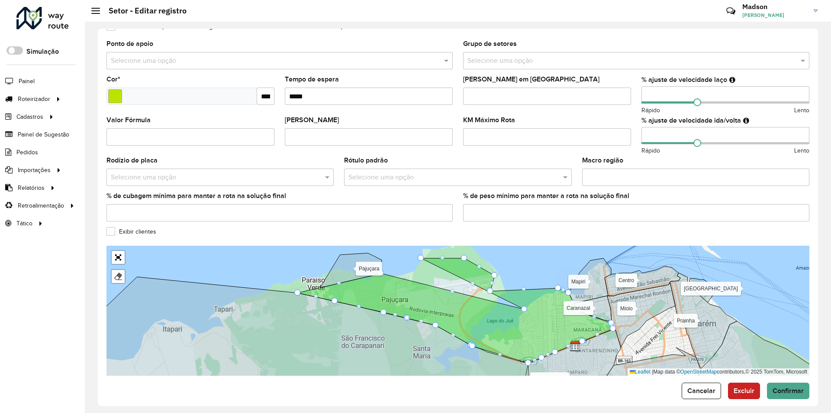
drag, startPoint x: 404, startPoint y: 273, endPoint x: 527, endPoint y: 311, distance: 127.7
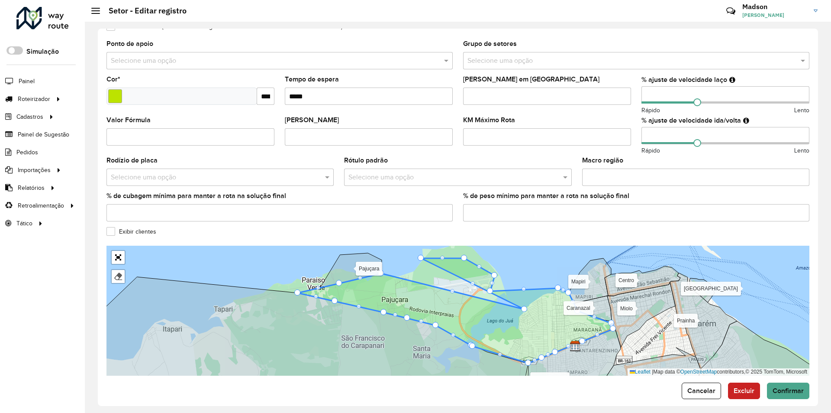
drag, startPoint x: 339, startPoint y: 283, endPoint x: 436, endPoint y: 310, distance: 101.0
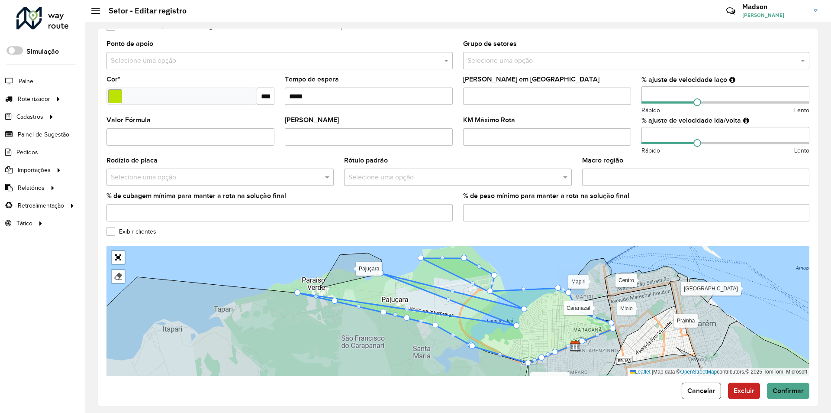
drag, startPoint x: 340, startPoint y: 285, endPoint x: 518, endPoint y: 327, distance: 182.6
drag, startPoint x: 382, startPoint y: 275, endPoint x: 518, endPoint y: 317, distance: 142.9
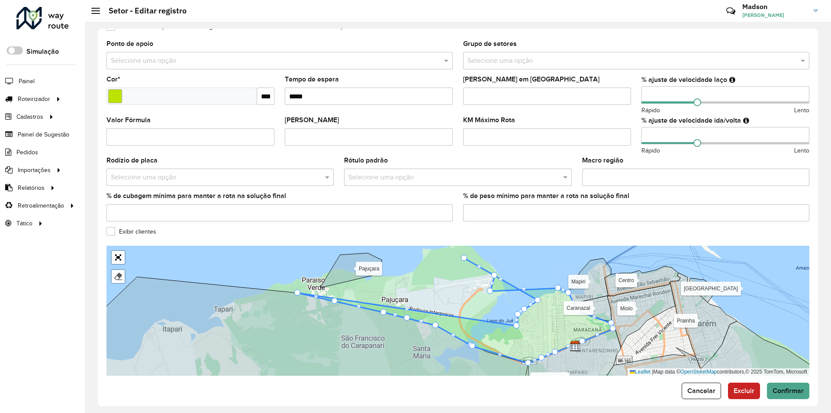
drag, startPoint x: 422, startPoint y: 259, endPoint x: 539, endPoint y: 301, distance: 124.2
drag, startPoint x: 520, startPoint y: 289, endPoint x: 541, endPoint y: 293, distance: 21.1
drag, startPoint x: 299, startPoint y: 292, endPoint x: 489, endPoint y: 331, distance: 194.1
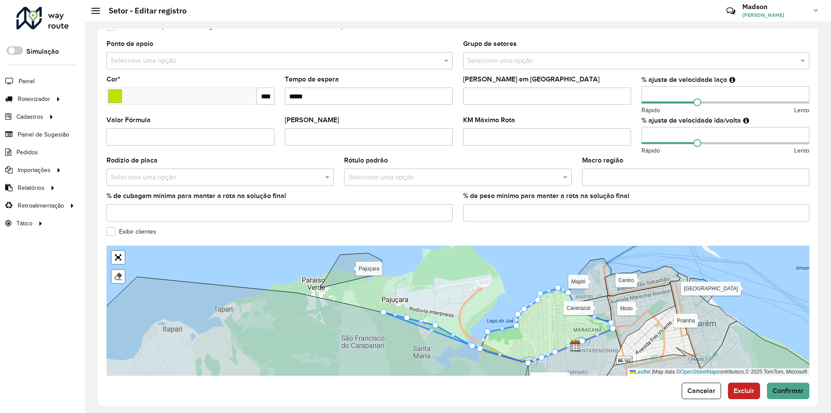
drag, startPoint x: 334, startPoint y: 300, endPoint x: 481, endPoint y: 341, distance: 152.5
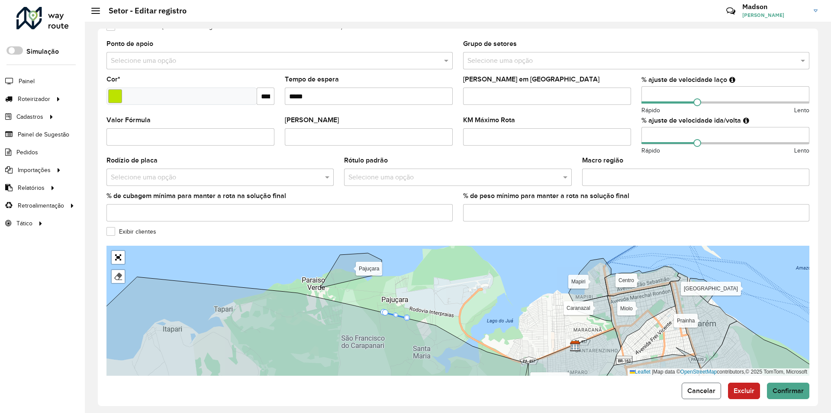
click at [692, 387] on span "Cancelar" at bounding box center [702, 390] width 28 height 7
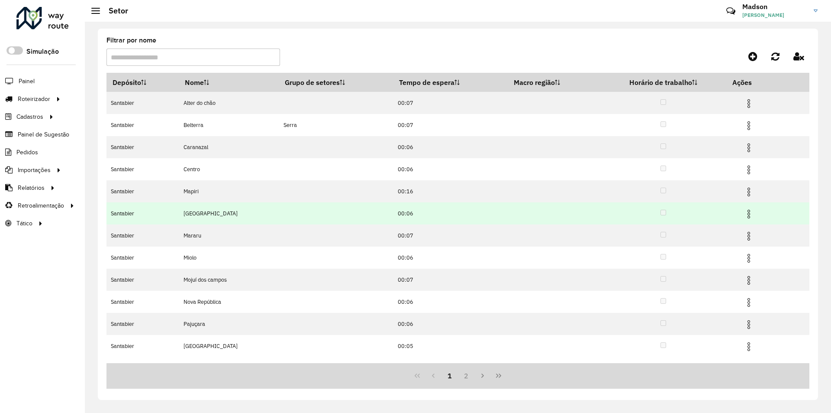
click at [752, 213] on img at bounding box center [749, 214] width 10 height 10
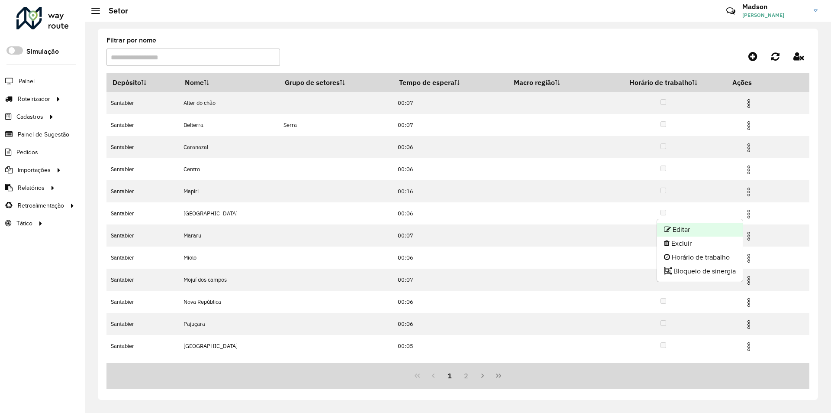
click at [711, 229] on li "Editar" at bounding box center [700, 230] width 86 height 14
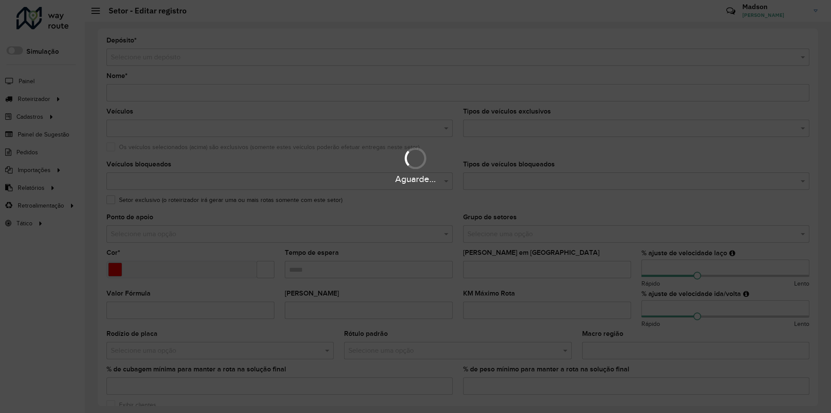
type input "********"
type input "*******"
type input "*****"
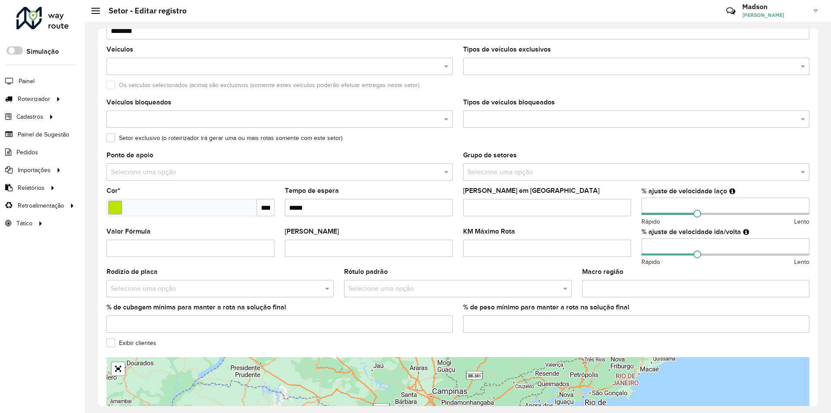
scroll to position [173, 0]
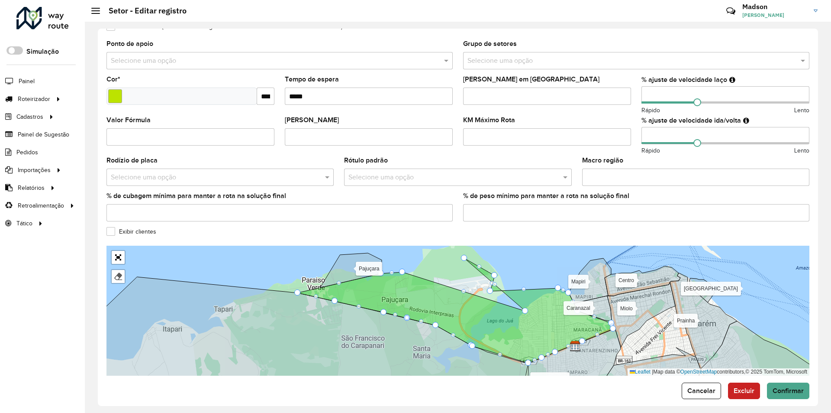
drag, startPoint x: 422, startPoint y: 258, endPoint x: 527, endPoint y: 311, distance: 117.0
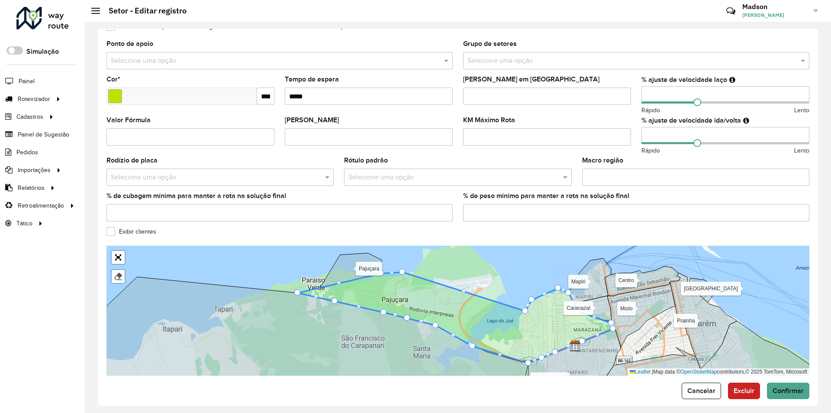
drag, startPoint x: 502, startPoint y: 290, endPoint x: 533, endPoint y: 298, distance: 31.5
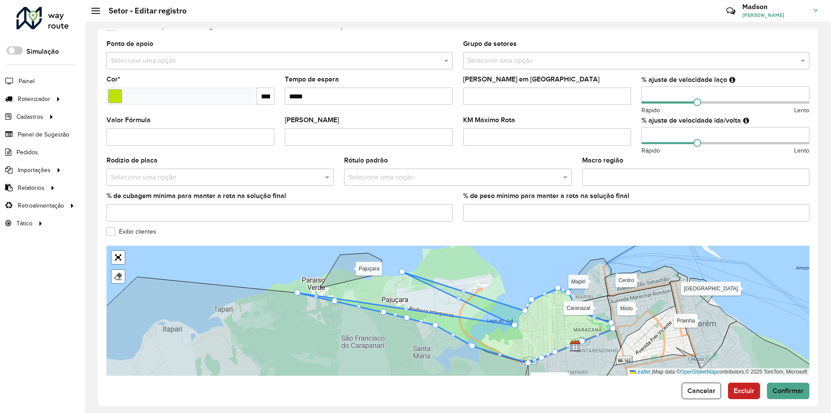
drag, startPoint x: 381, startPoint y: 275, endPoint x: 515, endPoint y: 327, distance: 143.6
drag, startPoint x: 404, startPoint y: 271, endPoint x: 518, endPoint y: 315, distance: 123.0
drag, startPoint x: 336, startPoint y: 300, endPoint x: 495, endPoint y: 327, distance: 162.2
drag, startPoint x: 384, startPoint y: 311, endPoint x: 474, endPoint y: 338, distance: 94.0
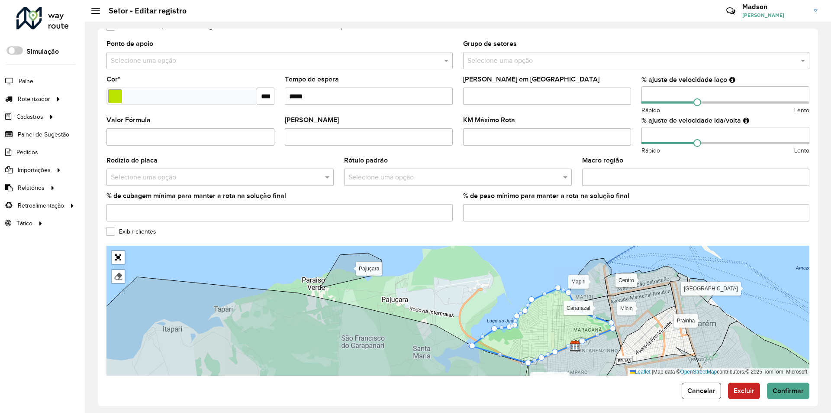
drag, startPoint x: 296, startPoint y: 292, endPoint x: 508, endPoint y: 326, distance: 214.9
click at [784, 386] on button "Confirmar" at bounding box center [788, 390] width 42 height 16
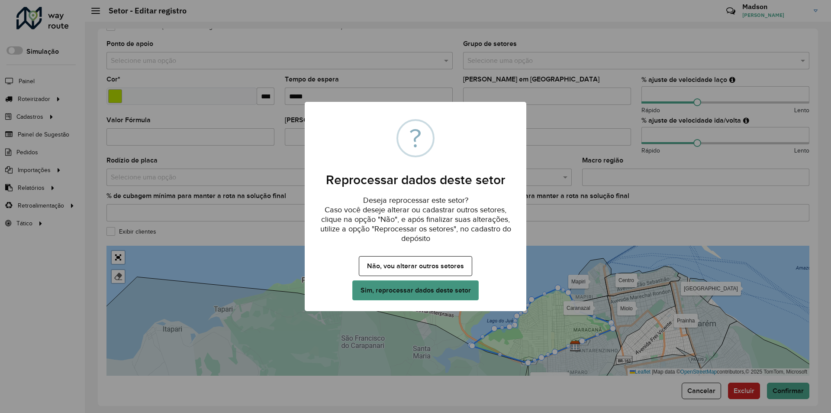
click at [437, 288] on button "Sim, reprocessar dados deste setor" at bounding box center [416, 290] width 126 height 20
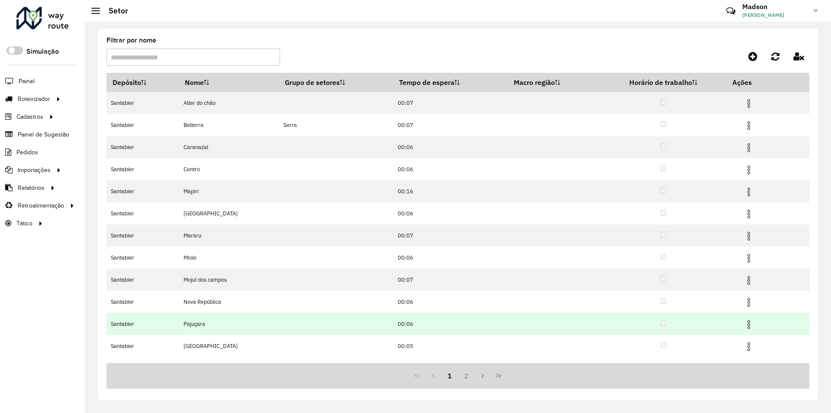
click at [752, 325] on img at bounding box center [749, 324] width 10 height 10
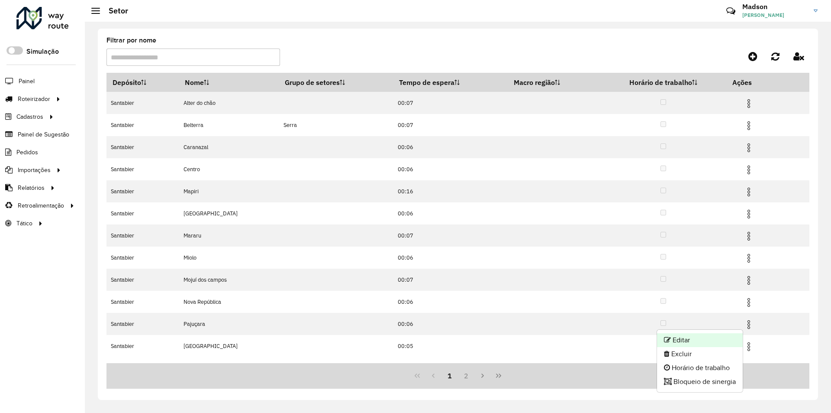
click at [719, 339] on li "Editar" at bounding box center [700, 340] width 86 height 14
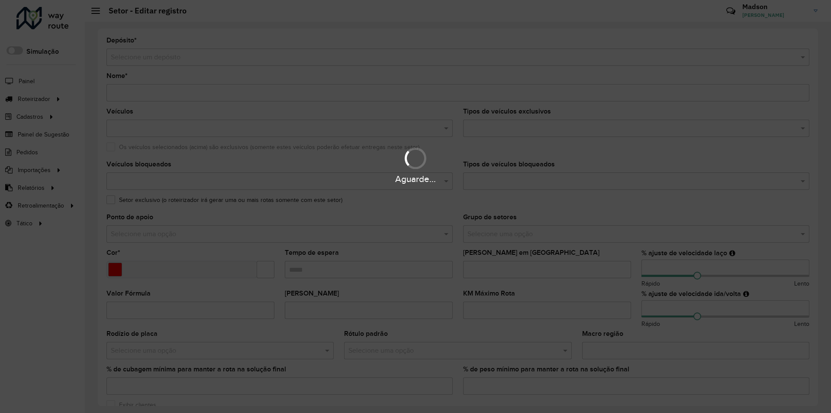
type input "********"
type input "*******"
type input "*****"
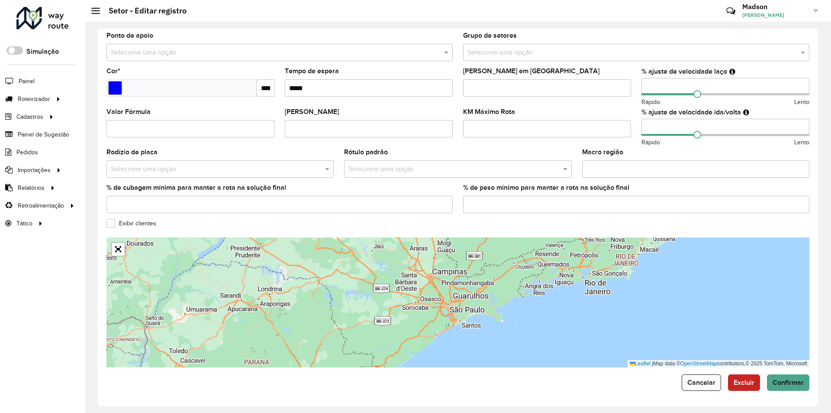
scroll to position [182, 0]
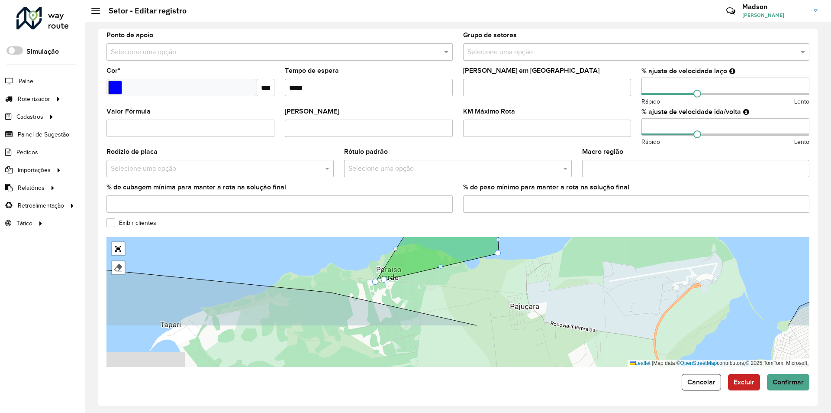
drag, startPoint x: 600, startPoint y: 314, endPoint x: 581, endPoint y: 260, distance: 56.6
click at [581, 260] on div "Alter do chão Belterra Caranazal Centro Mapiri Maracanã Mararu Miolo Mojuí dos …" at bounding box center [458, 302] width 703 height 130
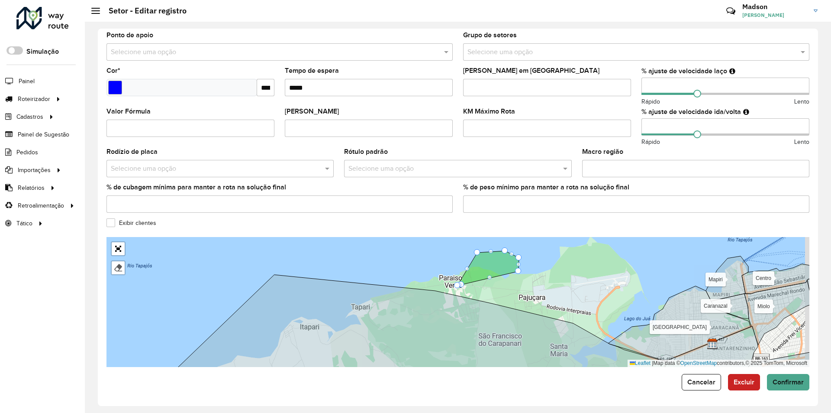
drag, startPoint x: 601, startPoint y: 274, endPoint x: 584, endPoint y: 283, distance: 19.6
click at [584, 283] on div "Alter do chão Belterra Caranazal Centro Mapiri Maracanã Mararu Miolo Mojuí dos …" at bounding box center [458, 302] width 703 height 130
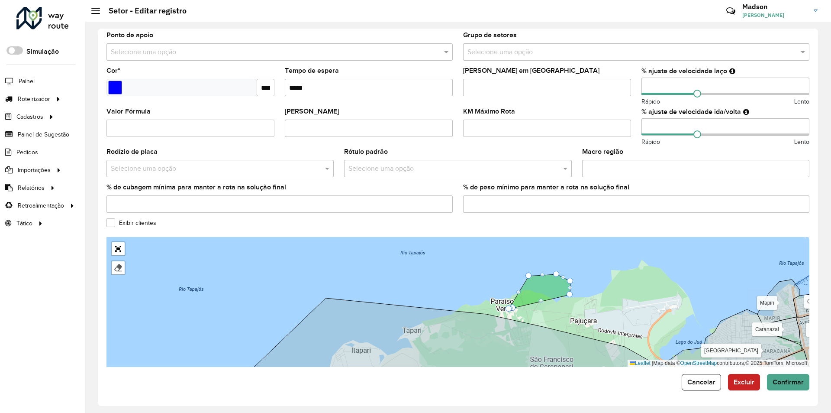
drag, startPoint x: 492, startPoint y: 281, endPoint x: 543, endPoint y: 304, distance: 56.6
click at [543, 304] on div "Alter do chão Belterra Caranazal Centro Mapiri Maracanã Mararu Miolo Mojuí dos …" at bounding box center [458, 302] width 703 height 130
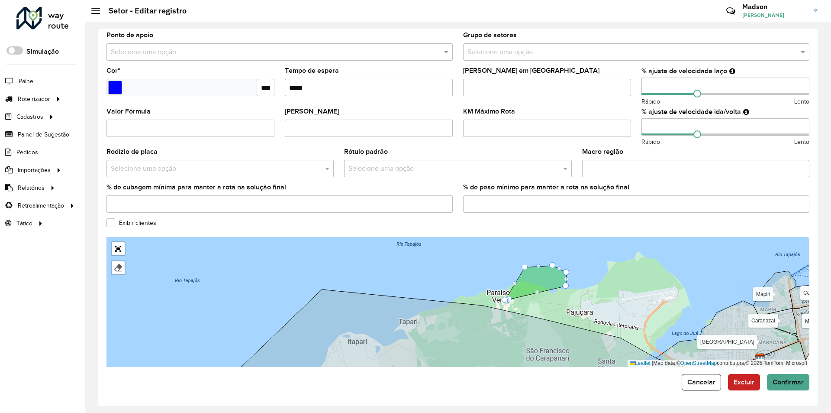
drag, startPoint x: 541, startPoint y: 304, endPoint x: 536, endPoint y: 291, distance: 13.8
click at [536, 291] on div "Alter do chão Belterra Caranazal Centro Mapiri Maracanã Mararu Miolo Mojuí dos …" at bounding box center [458, 302] width 703 height 130
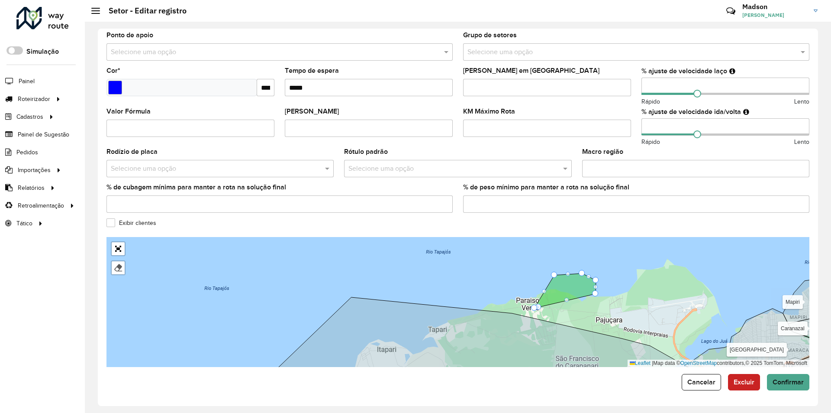
drag, startPoint x: 565, startPoint y: 285, endPoint x: 596, endPoint y: 296, distance: 33.7
click at [596, 296] on div "Alter do chão Belterra Caranazal Centro Mapiri Maracanã Mararu Miolo Mojuí dos …" at bounding box center [458, 302] width 703 height 130
drag, startPoint x: 595, startPoint y: 295, endPoint x: 719, endPoint y: 317, distance: 126.2
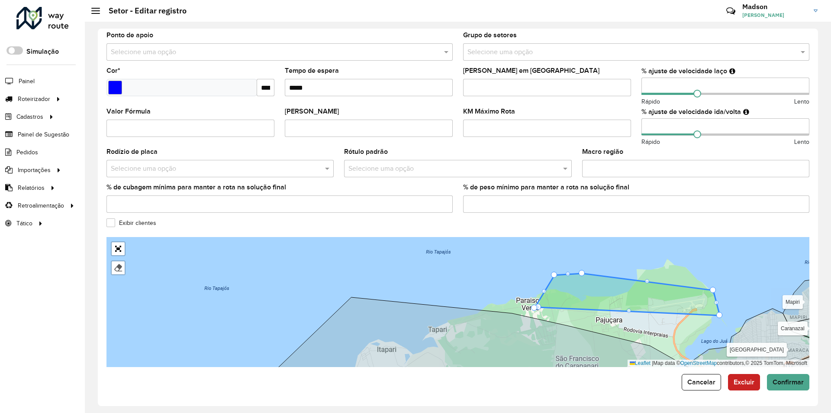
drag, startPoint x: 621, startPoint y: 282, endPoint x: 713, endPoint y: 290, distance: 91.7
drag, startPoint x: 536, startPoint y: 307, endPoint x: 486, endPoint y: 307, distance: 49.8
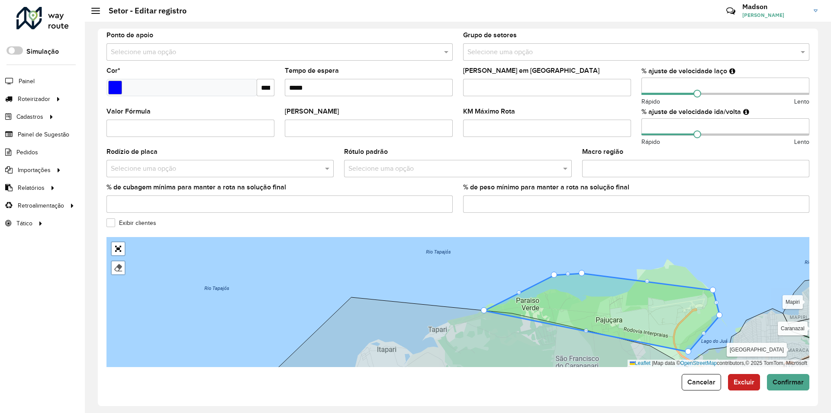
drag, startPoint x: 540, startPoint y: 307, endPoint x: 690, endPoint y: 352, distance: 156.8
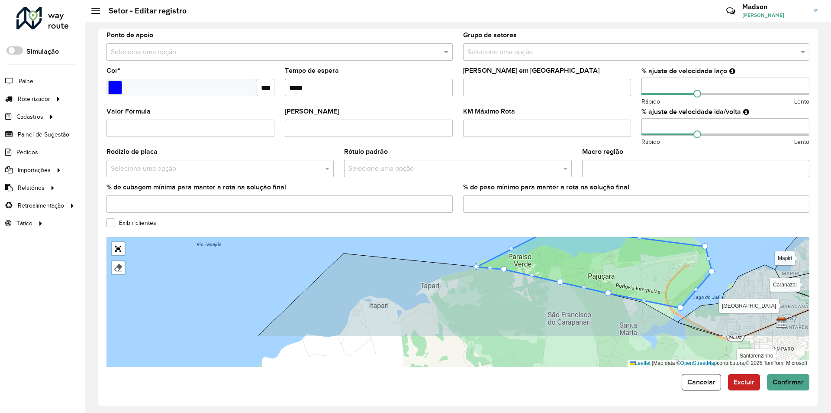
drag, startPoint x: 671, startPoint y: 316, endPoint x: 658, endPoint y: 261, distance: 56.5
click at [657, 259] on icon at bounding box center [595, 269] width 236 height 78
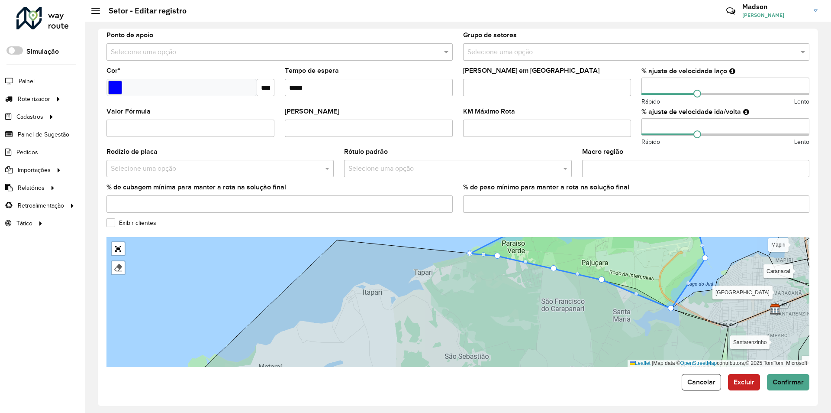
drag, startPoint x: 674, startPoint y: 293, endPoint x: 673, endPoint y: 301, distance: 7.6
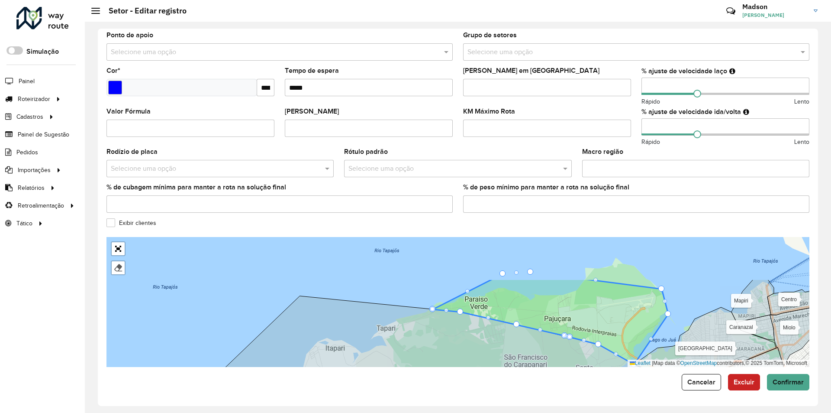
drag, startPoint x: 731, startPoint y: 256, endPoint x: 694, endPoint y: 312, distance: 67.1
click at [694, 312] on div "Alter do chão Belterra Caranazal Centro Mapiri Maracanã Mararu Miolo Mojuí dos …" at bounding box center [458, 302] width 703 height 130
drag, startPoint x: 596, startPoint y: 281, endPoint x: 625, endPoint y: 267, distance: 32.0
drag, startPoint x: 595, startPoint y: 281, endPoint x: 631, endPoint y: 259, distance: 42.0
click at [793, 382] on span "Confirmar" at bounding box center [788, 381] width 31 height 7
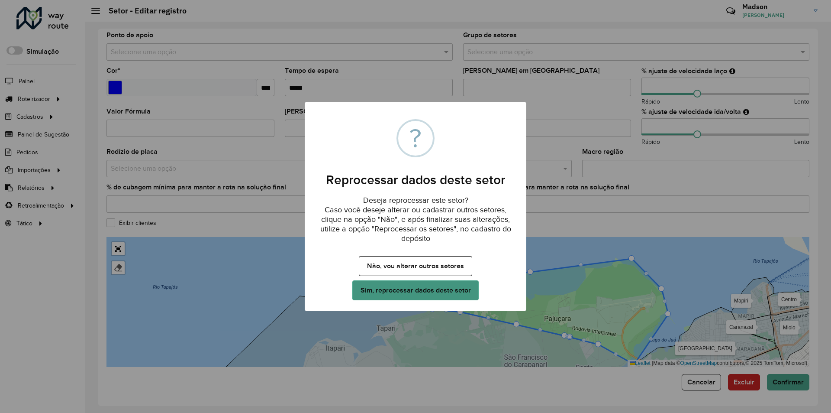
click at [466, 294] on button "Sim, reprocessar dados deste setor" at bounding box center [416, 290] width 126 height 20
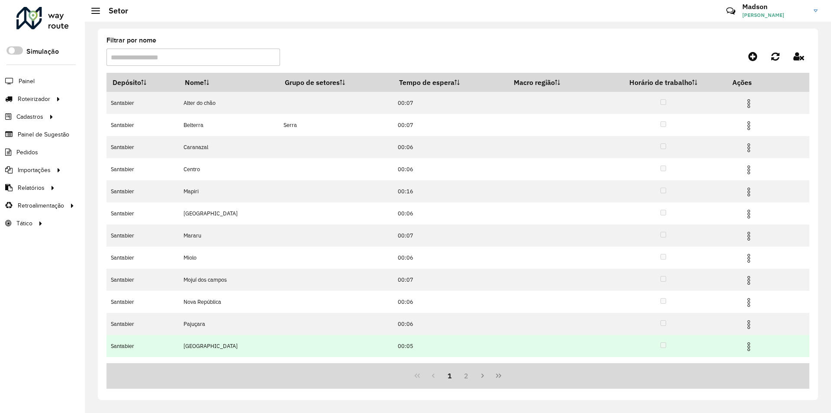
click at [748, 346] on img at bounding box center [749, 346] width 10 height 10
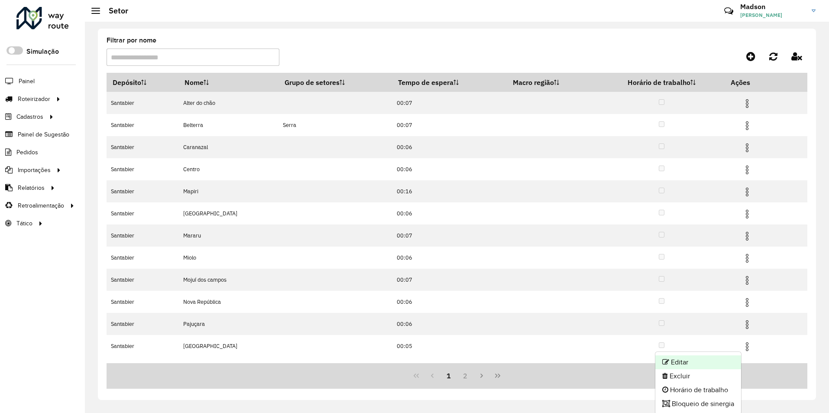
click at [688, 362] on li "Editar" at bounding box center [698, 362] width 86 height 14
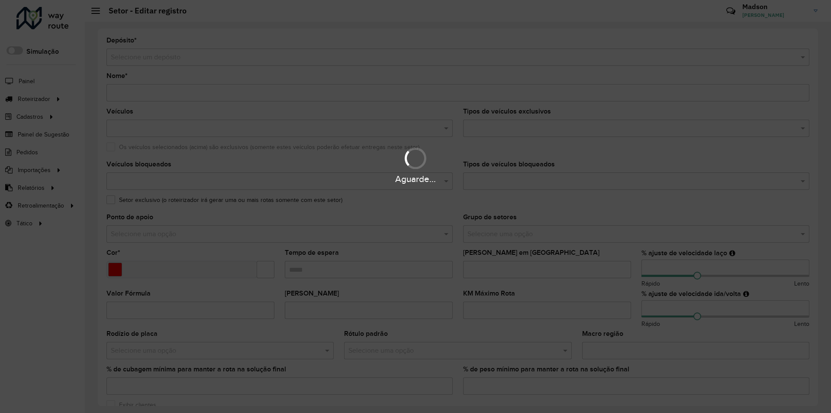
type input "*****"
type input "*******"
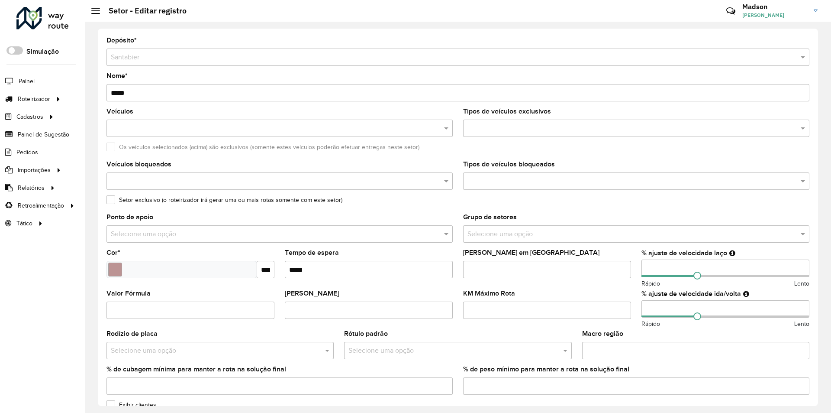
click at [309, 264] on hb-app "Aguarde... Pop-up bloqueado! Seu navegador bloqueou automáticamente a abertura …" at bounding box center [415, 206] width 831 height 413
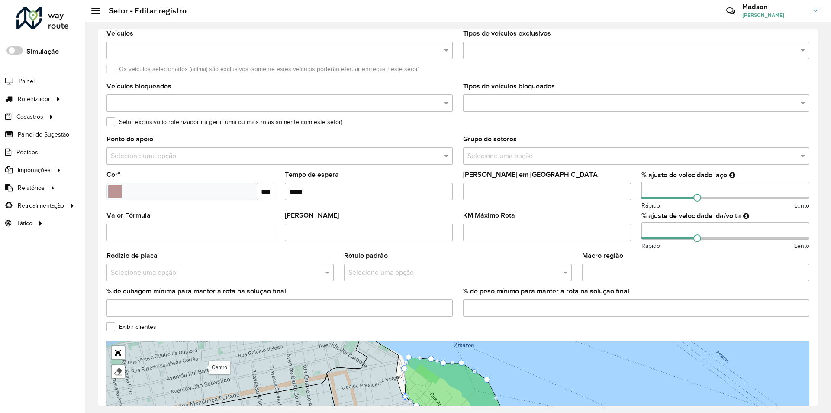
scroll to position [173, 0]
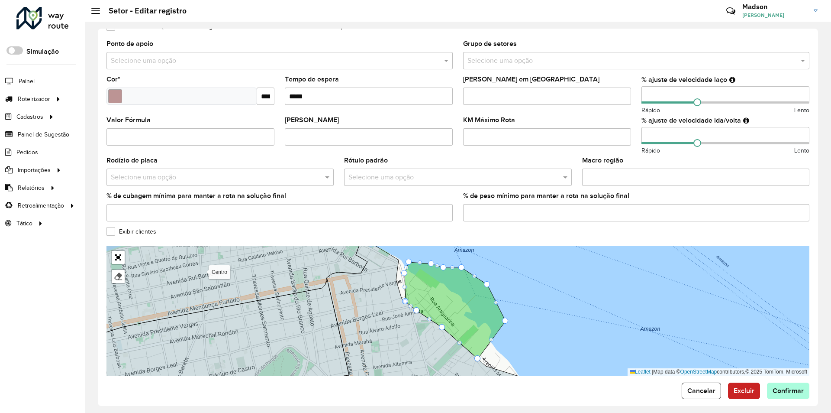
type input "*****"
click at [791, 388] on span "Confirmar" at bounding box center [788, 390] width 31 height 7
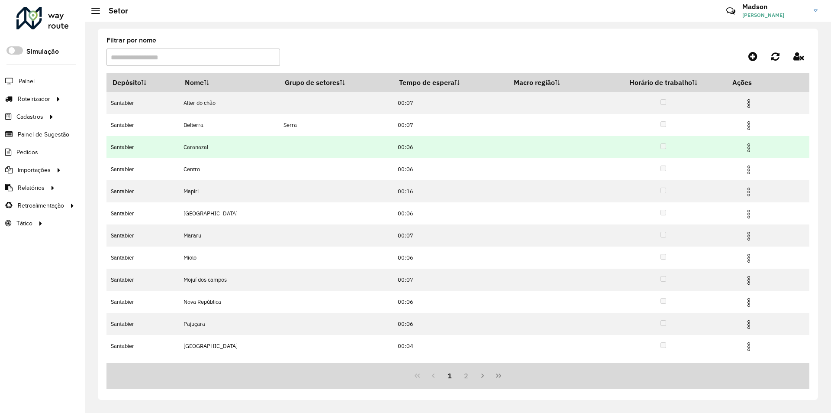
click at [752, 146] on img at bounding box center [749, 147] width 10 height 10
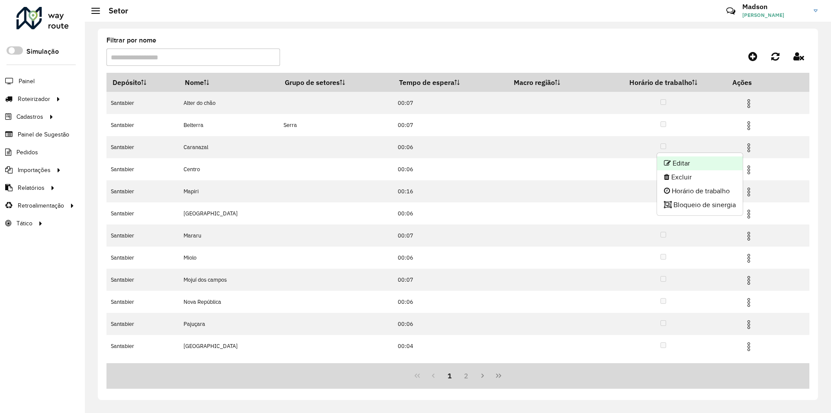
click at [692, 162] on li "Editar" at bounding box center [700, 163] width 86 height 14
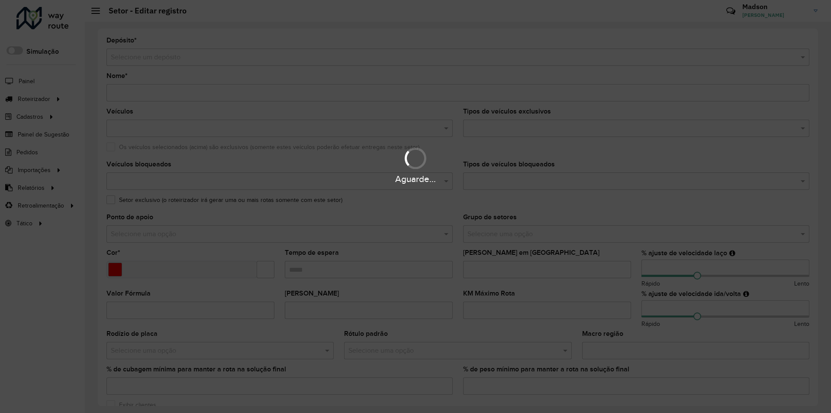
type input "*********"
type input "*******"
type input "*****"
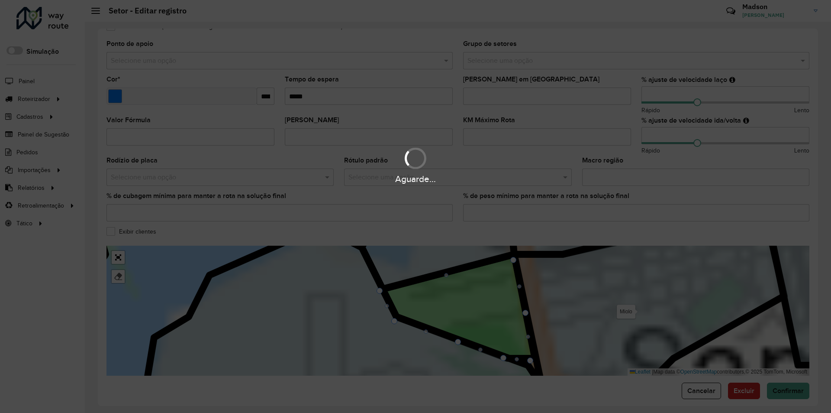
scroll to position [182, 0]
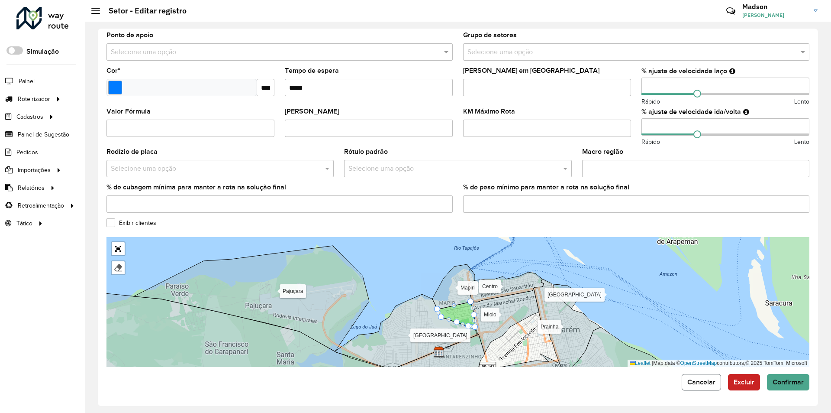
click at [699, 385] on span "Cancelar" at bounding box center [702, 381] width 28 height 7
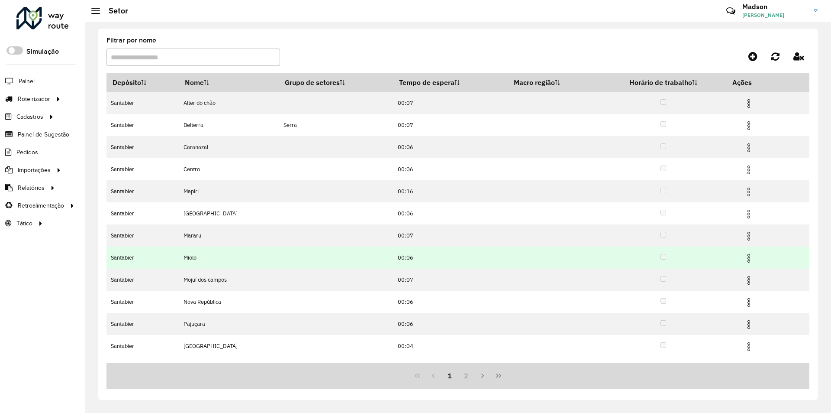
click at [750, 257] on img at bounding box center [749, 258] width 10 height 10
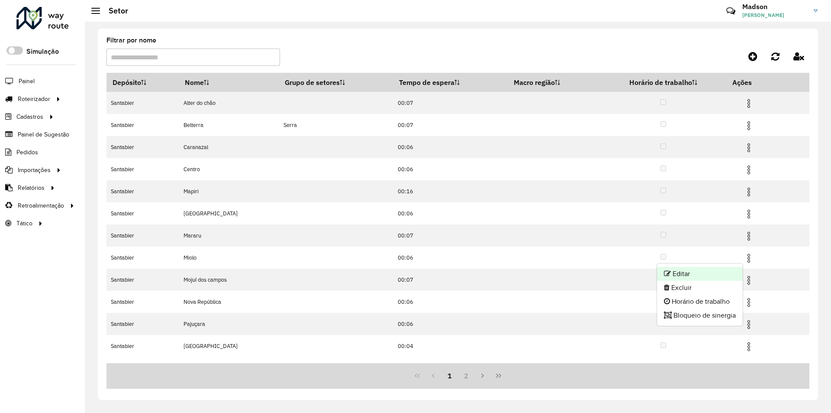
click at [682, 274] on li "Editar" at bounding box center [700, 274] width 86 height 14
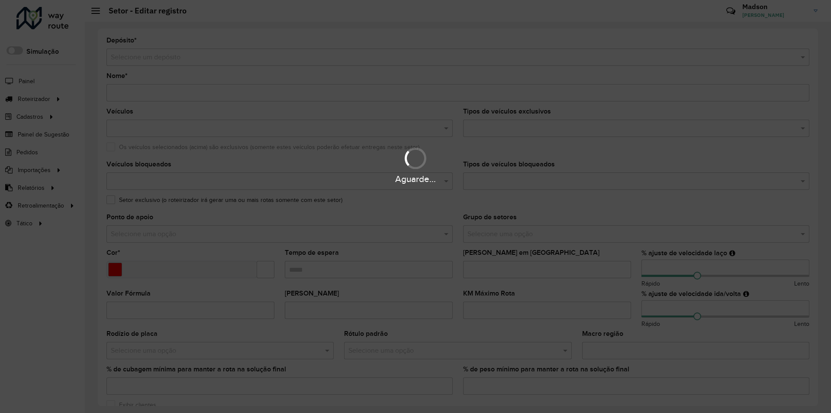
type input "*****"
type input "*******"
type input "*****"
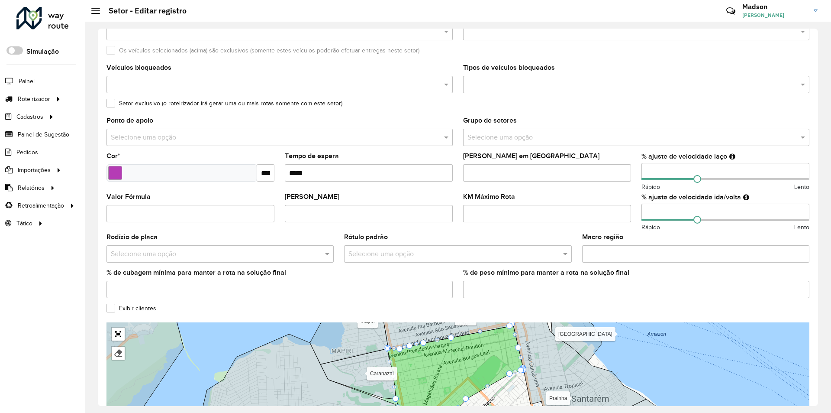
scroll to position [173, 0]
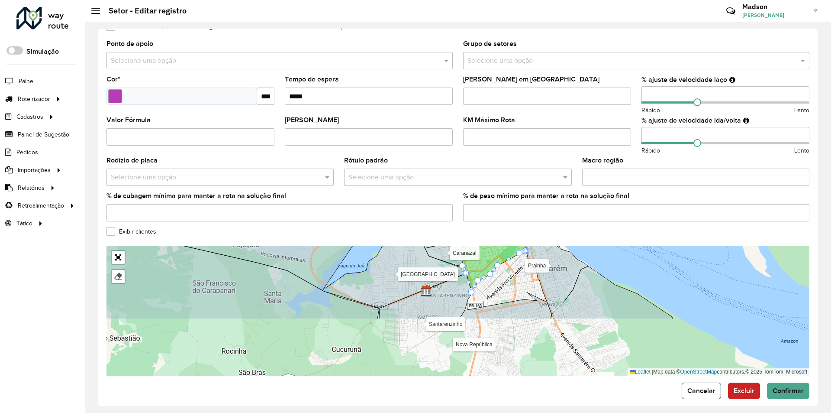
drag, startPoint x: 511, startPoint y: 353, endPoint x: 521, endPoint y: 286, distance: 67.5
click at [521, 286] on div "Alter do chão Belterra Caranazal Centro Mapiri Maracanã Mararu Mojuí dos campos…" at bounding box center [458, 311] width 703 height 130
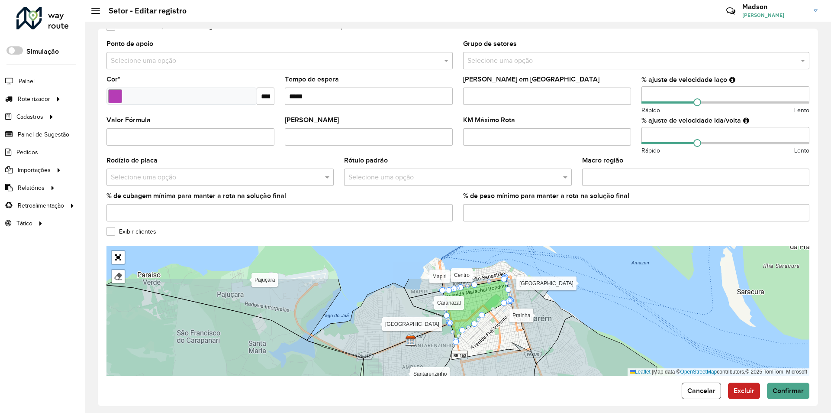
drag, startPoint x: 521, startPoint y: 286, endPoint x: 507, endPoint y: 333, distance: 48.6
click at [507, 333] on div "Alter do chão Belterra Caranazal Centro Mapiri Maracanã Mararu Mojuí dos campos…" at bounding box center [458, 311] width 703 height 130
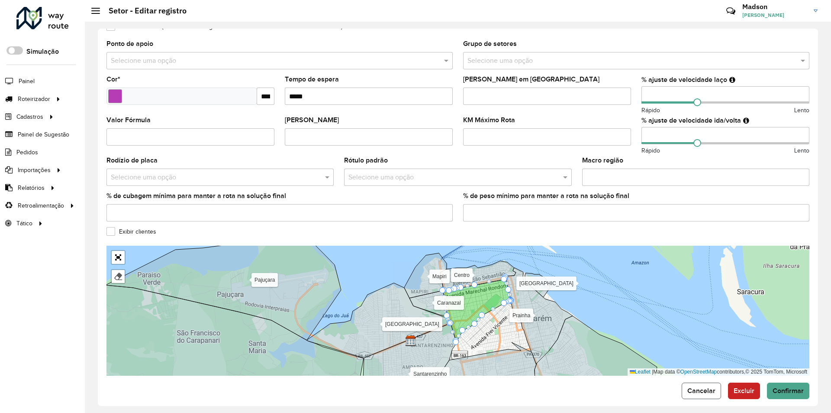
click at [690, 390] on span "Cancelar" at bounding box center [702, 390] width 28 height 7
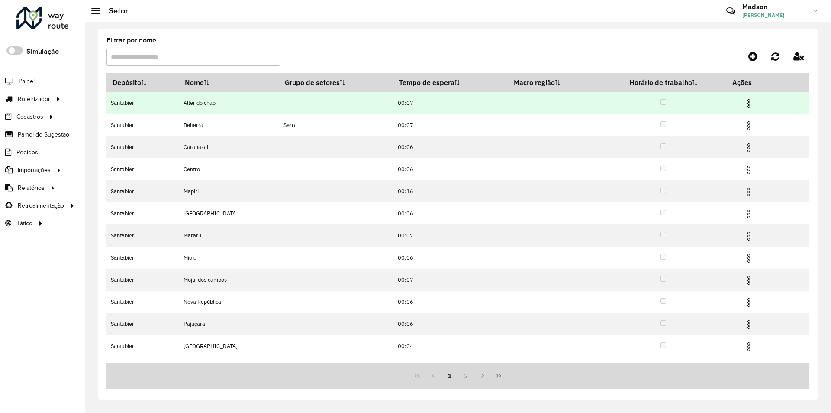
click at [750, 102] on img at bounding box center [749, 103] width 10 height 10
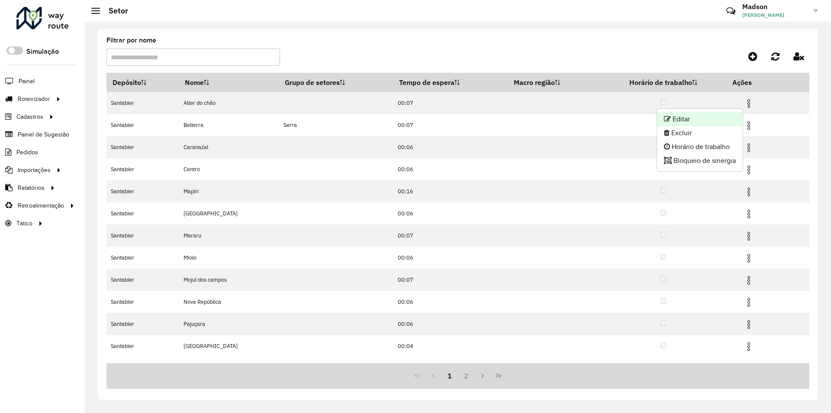
click at [689, 116] on li "Editar" at bounding box center [700, 119] width 86 height 14
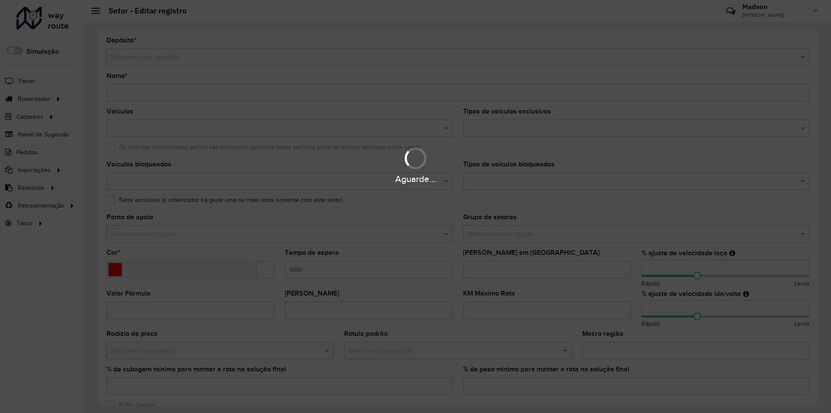
type input "**********"
type input "*******"
type input "*****"
